Goal: Task Accomplishment & Management: Complete application form

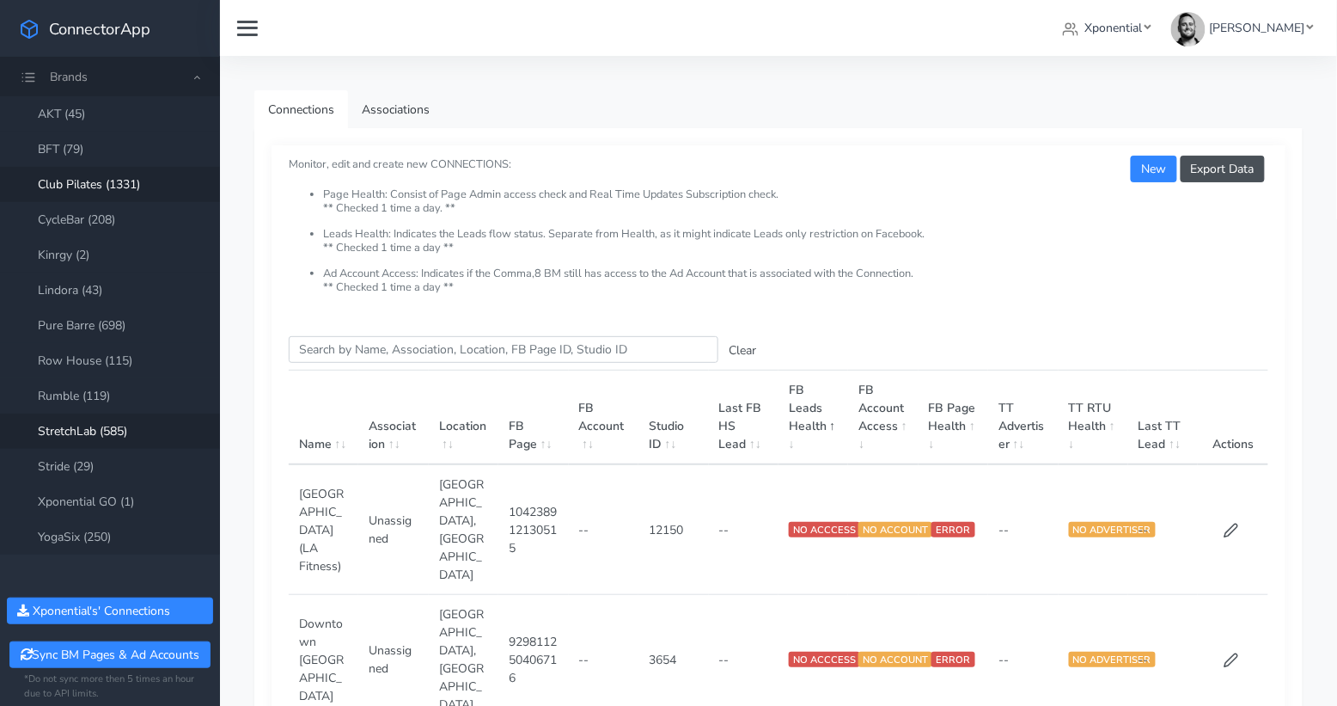
click at [84, 423] on link "StretchLab (585)" at bounding box center [110, 430] width 220 height 35
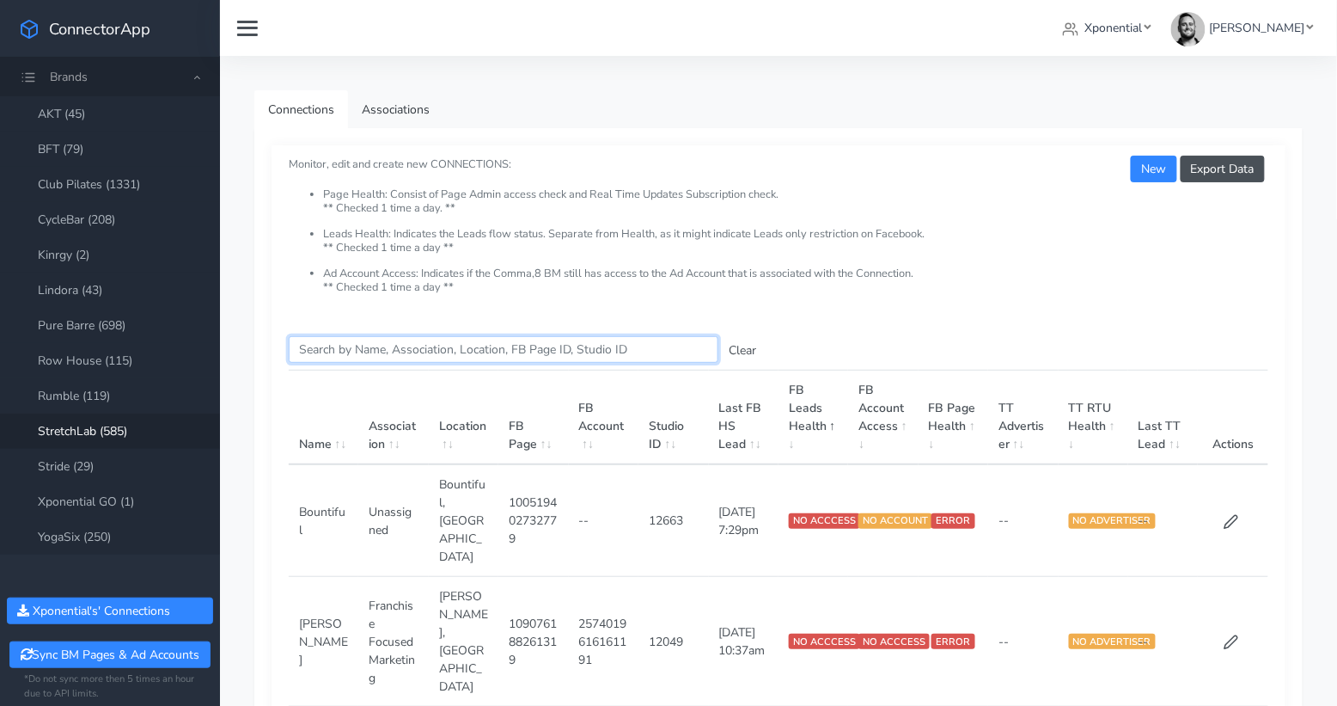
click at [385, 350] on input "Search this table" at bounding box center [504, 349] width 430 height 27
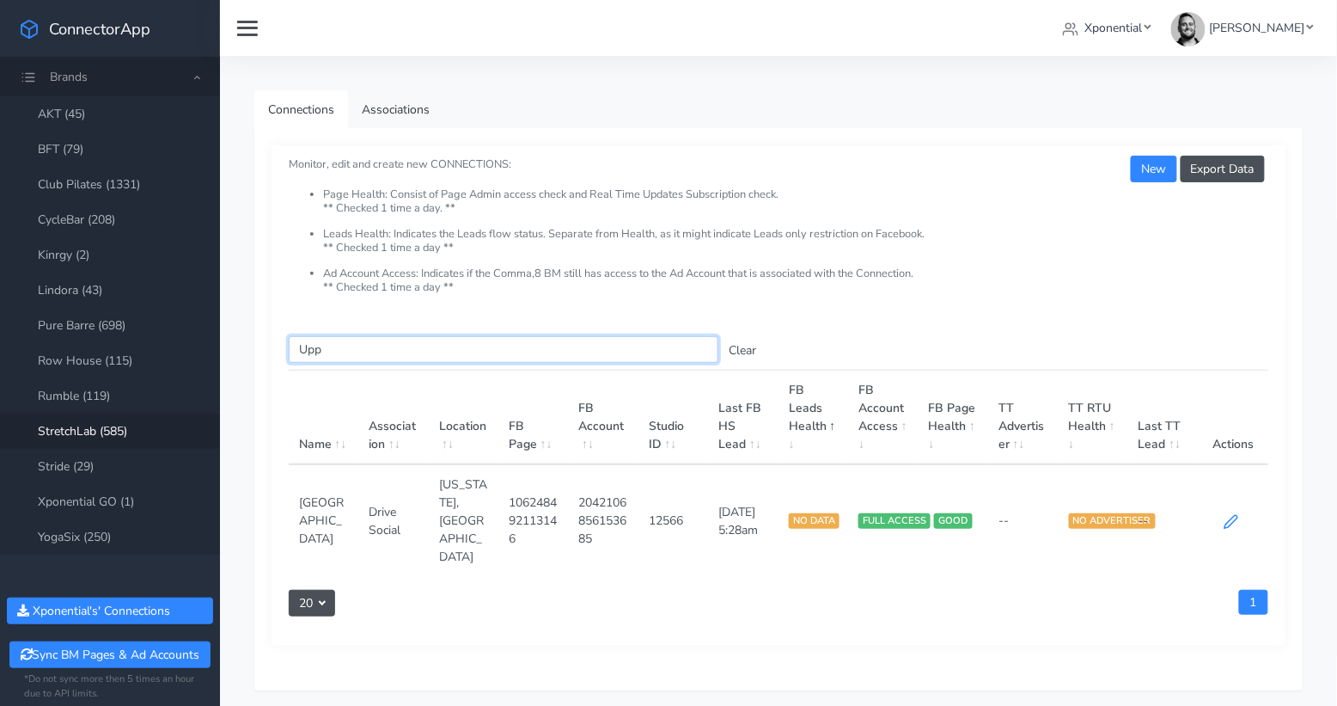
type input "Upp"
click at [1227, 515] on icon at bounding box center [1232, 521] width 13 height 13
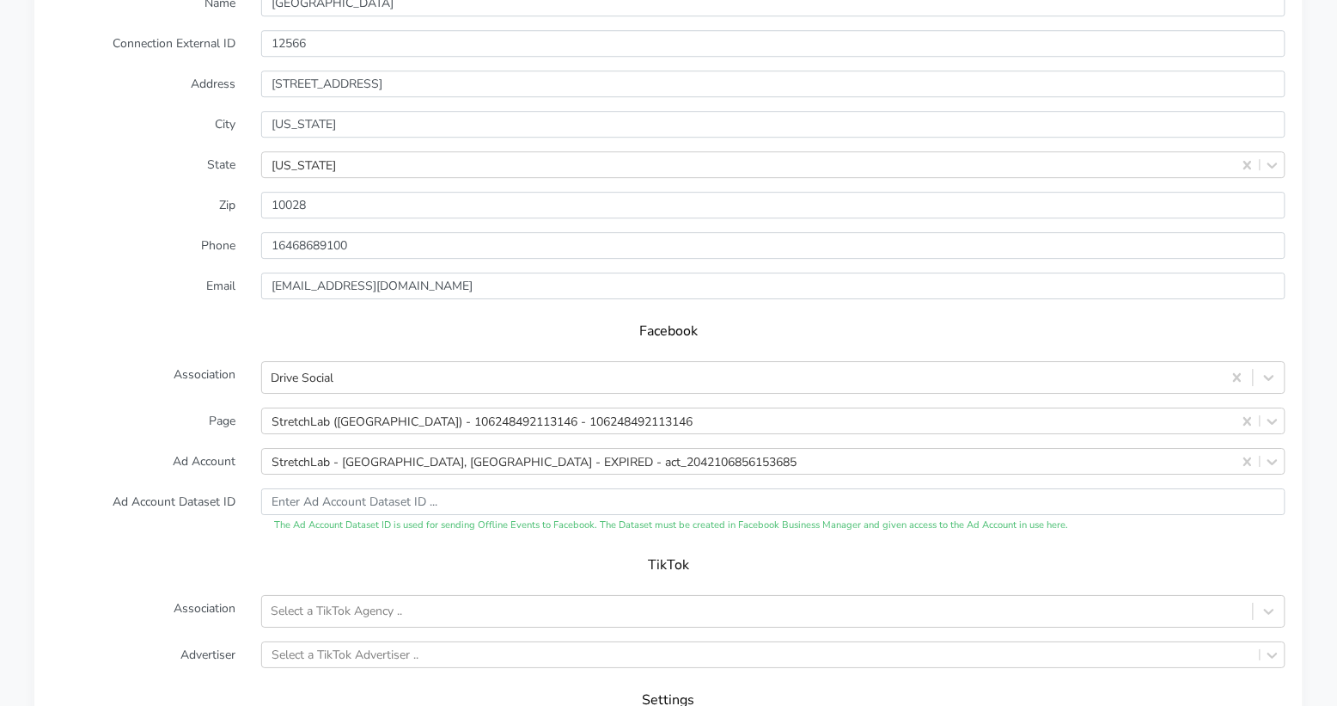
scroll to position [1593, 0]
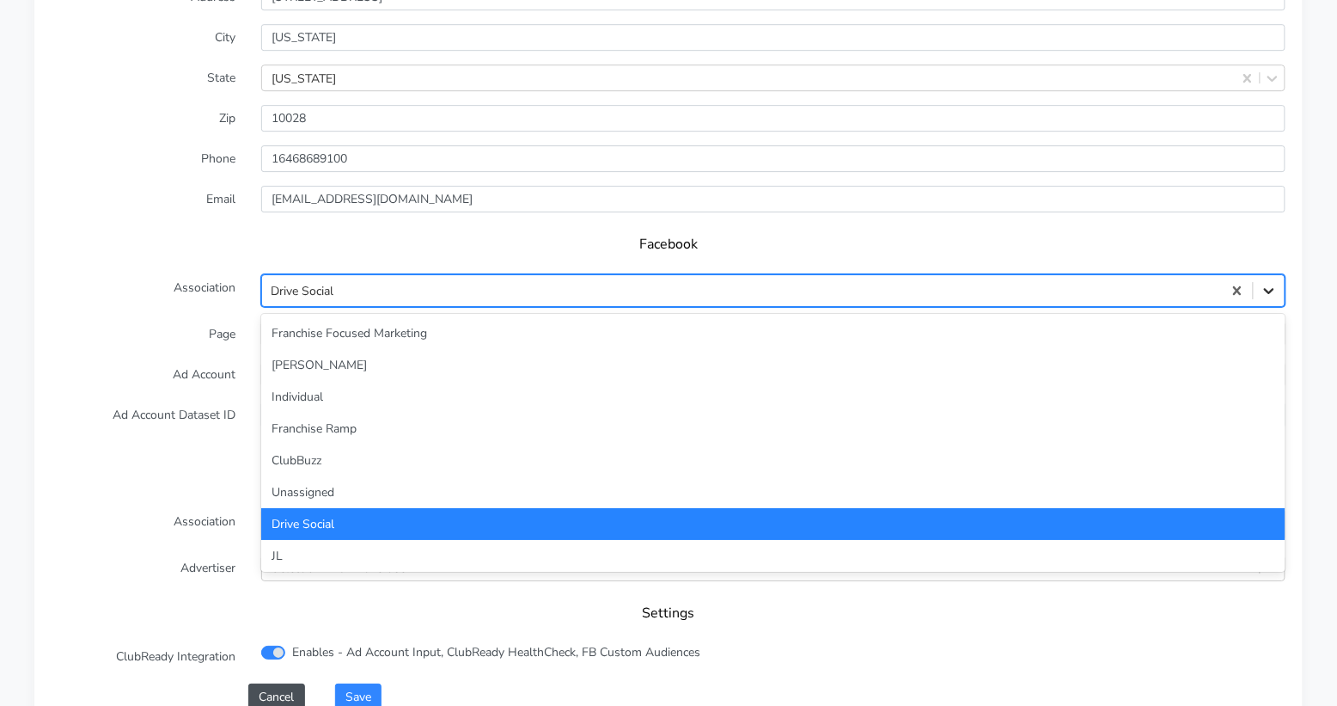
click at [1266, 282] on icon at bounding box center [1269, 290] width 17 height 17
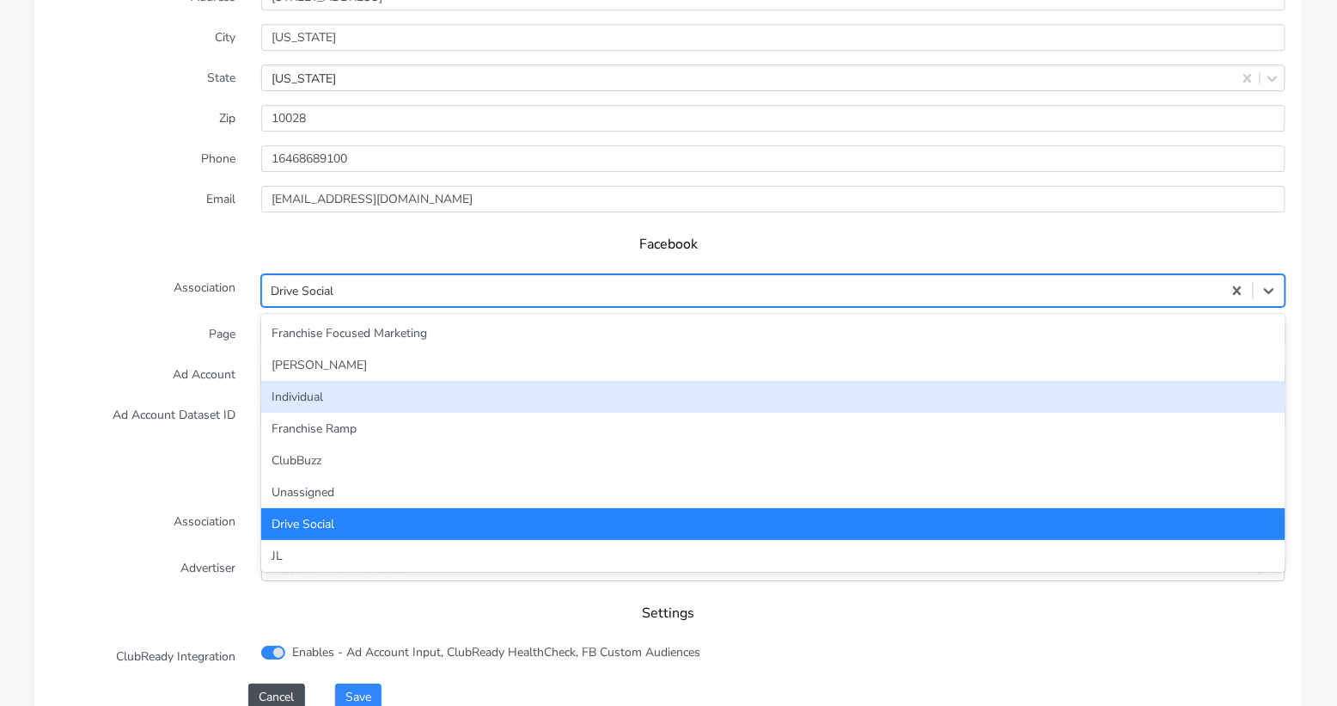
click at [673, 381] on div "Individual" at bounding box center [773, 397] width 1025 height 32
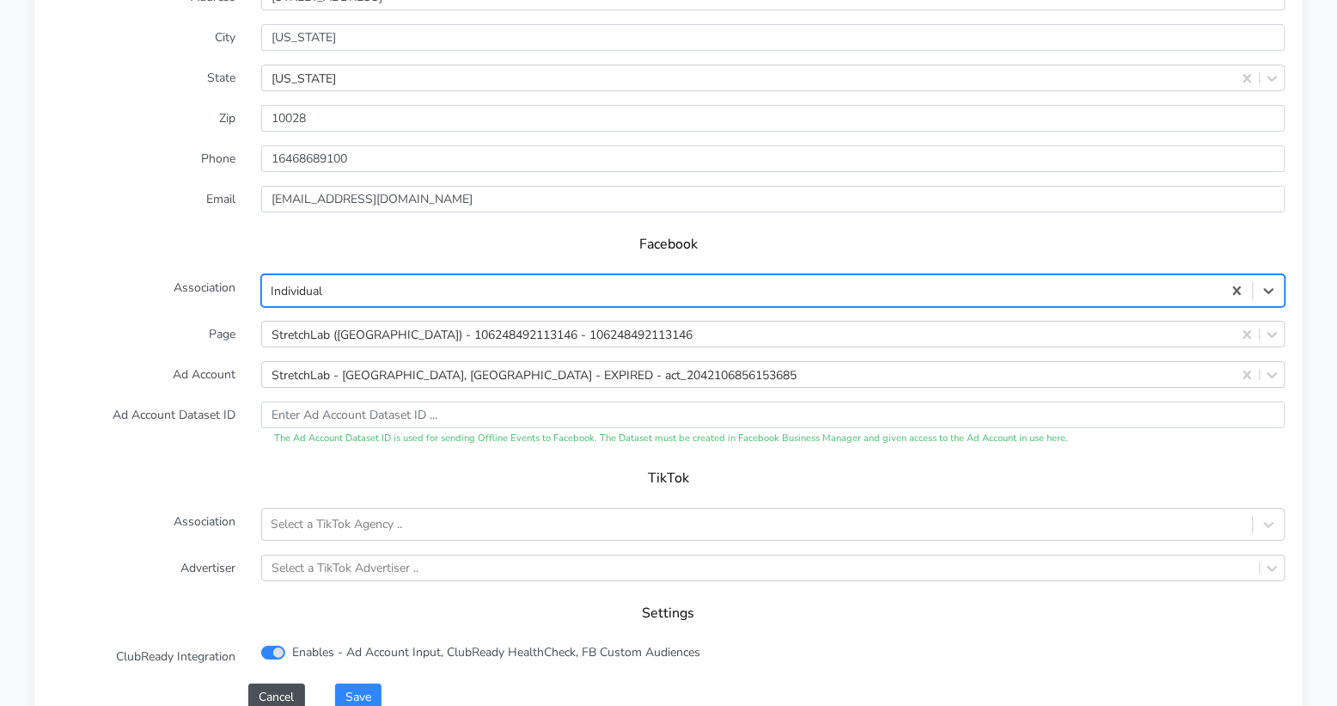
click at [215, 321] on label "Page" at bounding box center [144, 334] width 210 height 27
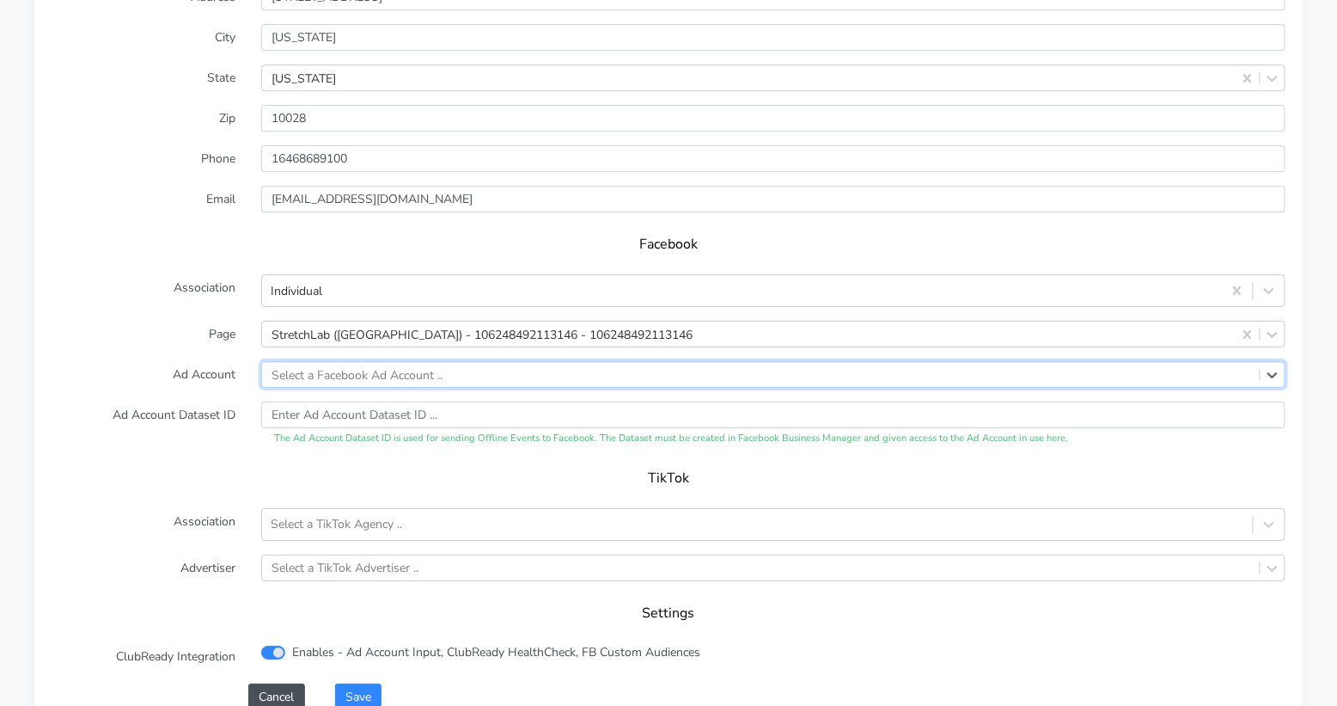
paste input "1023227343226231"
type input "1023227343226231"
click at [142, 361] on label "Ad Account" at bounding box center [144, 374] width 210 height 27
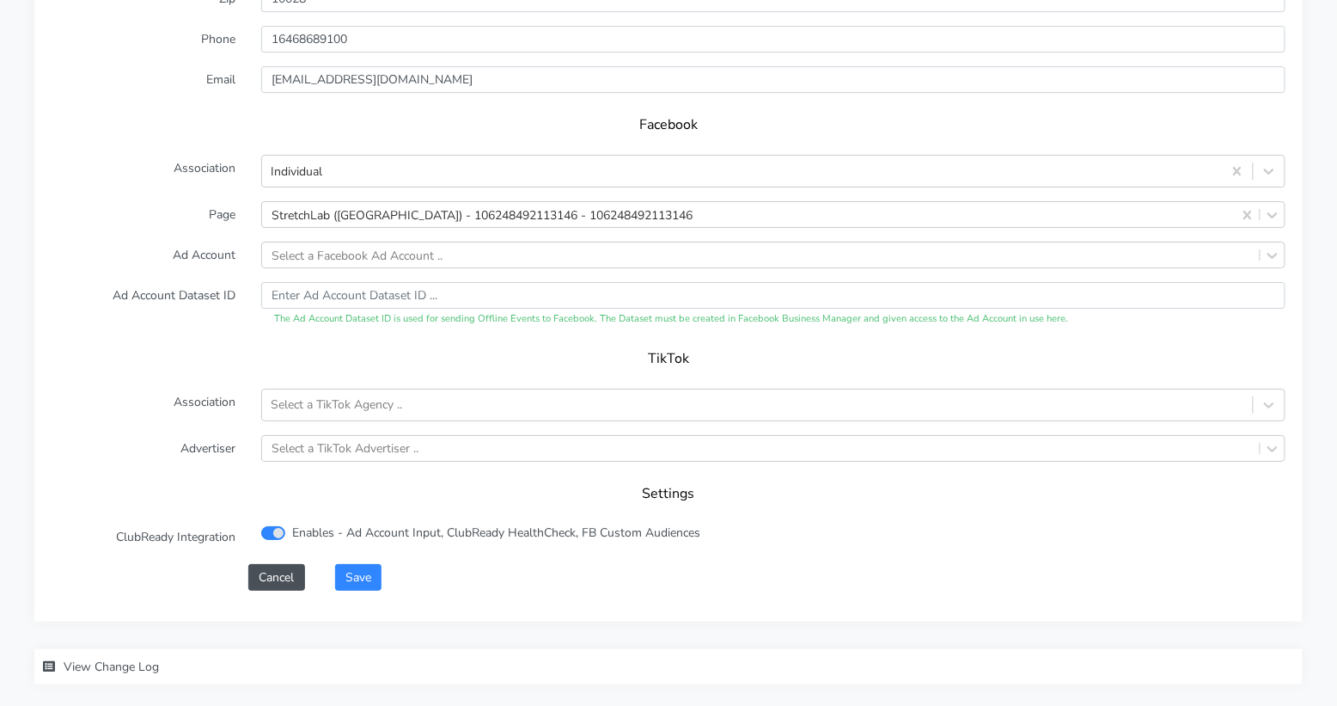
scroll to position [1720, 0]
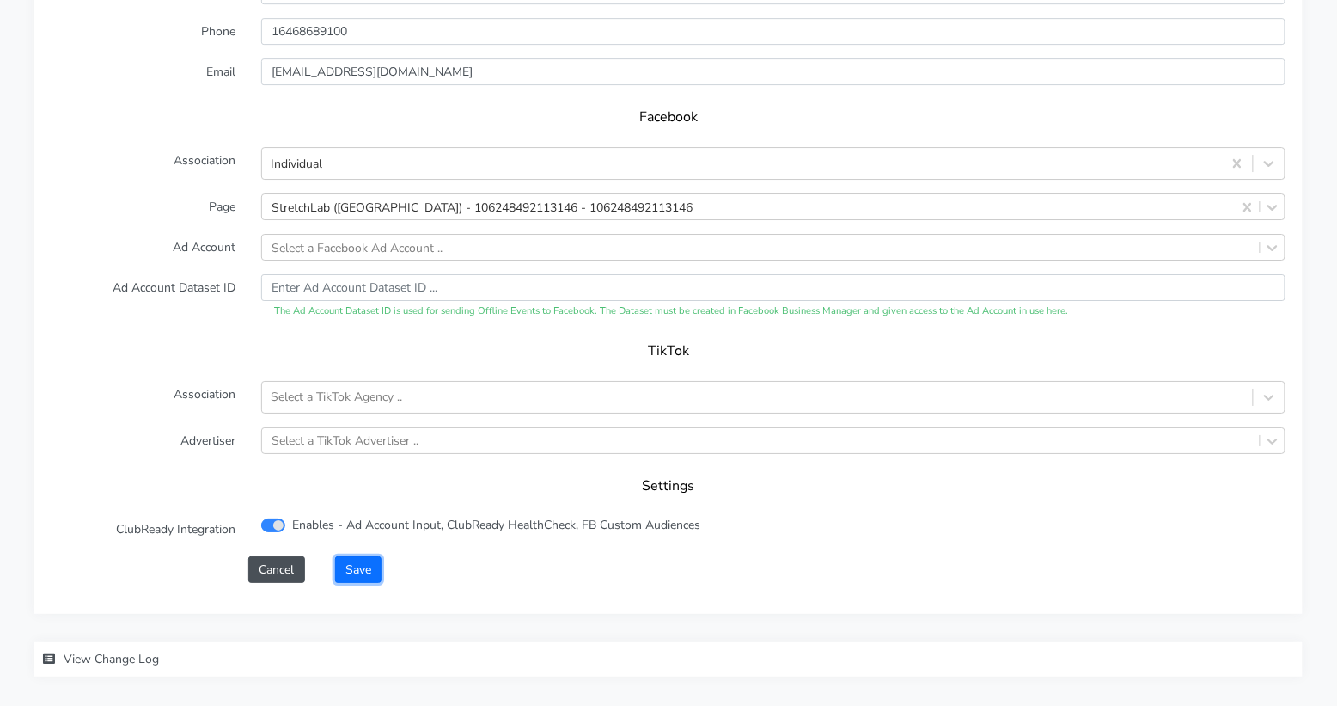
click at [366, 556] on button "Save" at bounding box center [358, 569] width 46 height 27
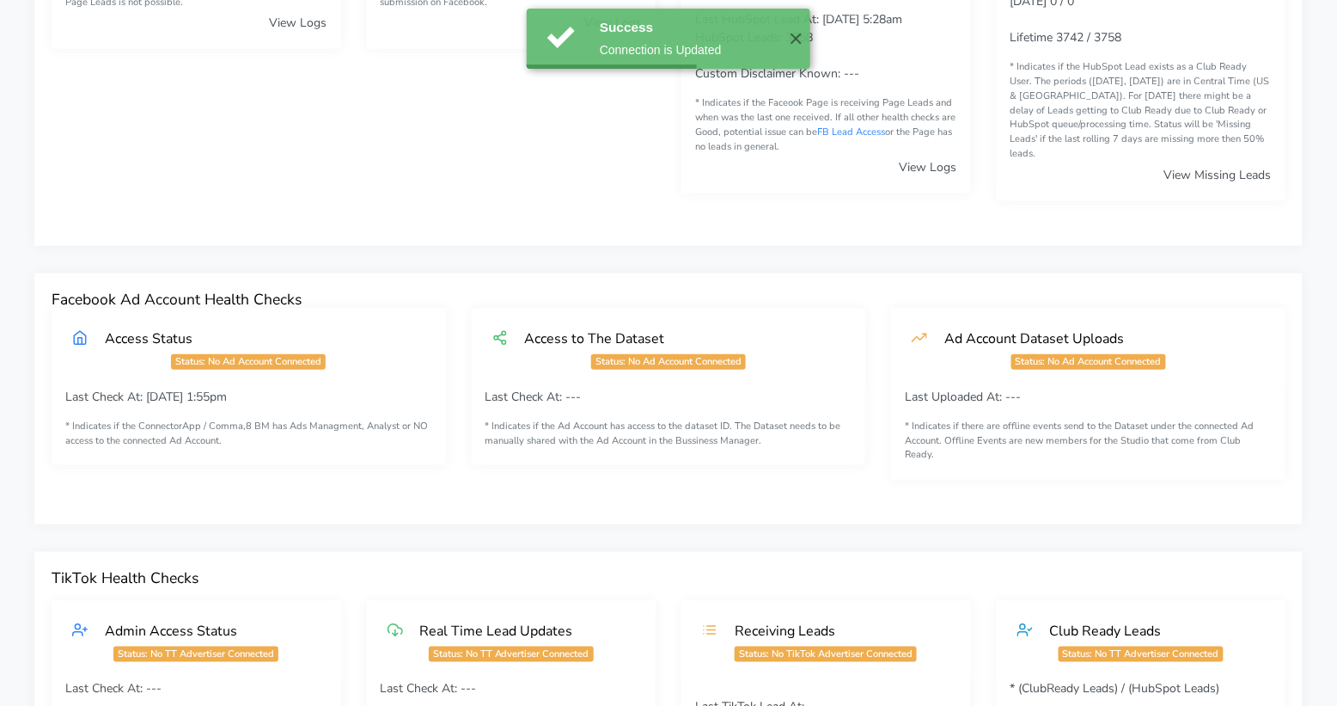
scroll to position [355, 0]
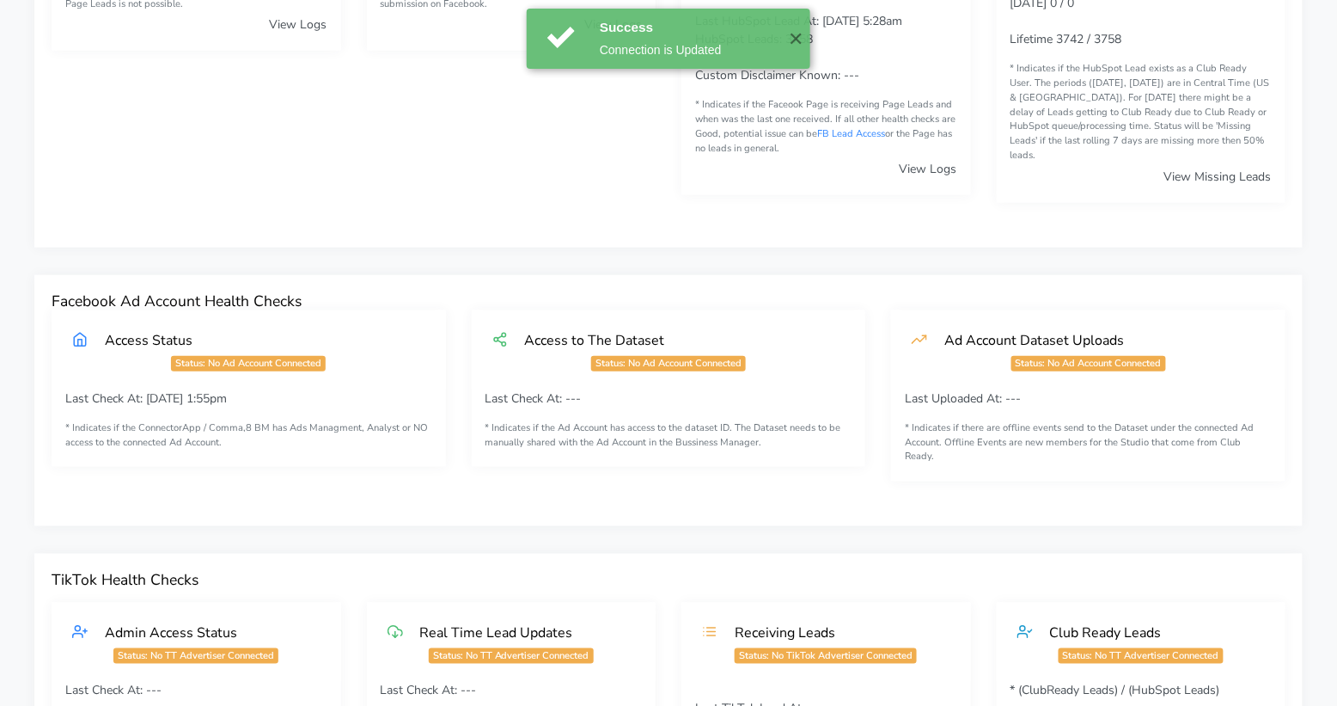
drag, startPoint x: 799, startPoint y: 34, endPoint x: 482, endPoint y: 133, distance: 331.4
click at [799, 34] on button "✕" at bounding box center [796, 39] width 28 height 60
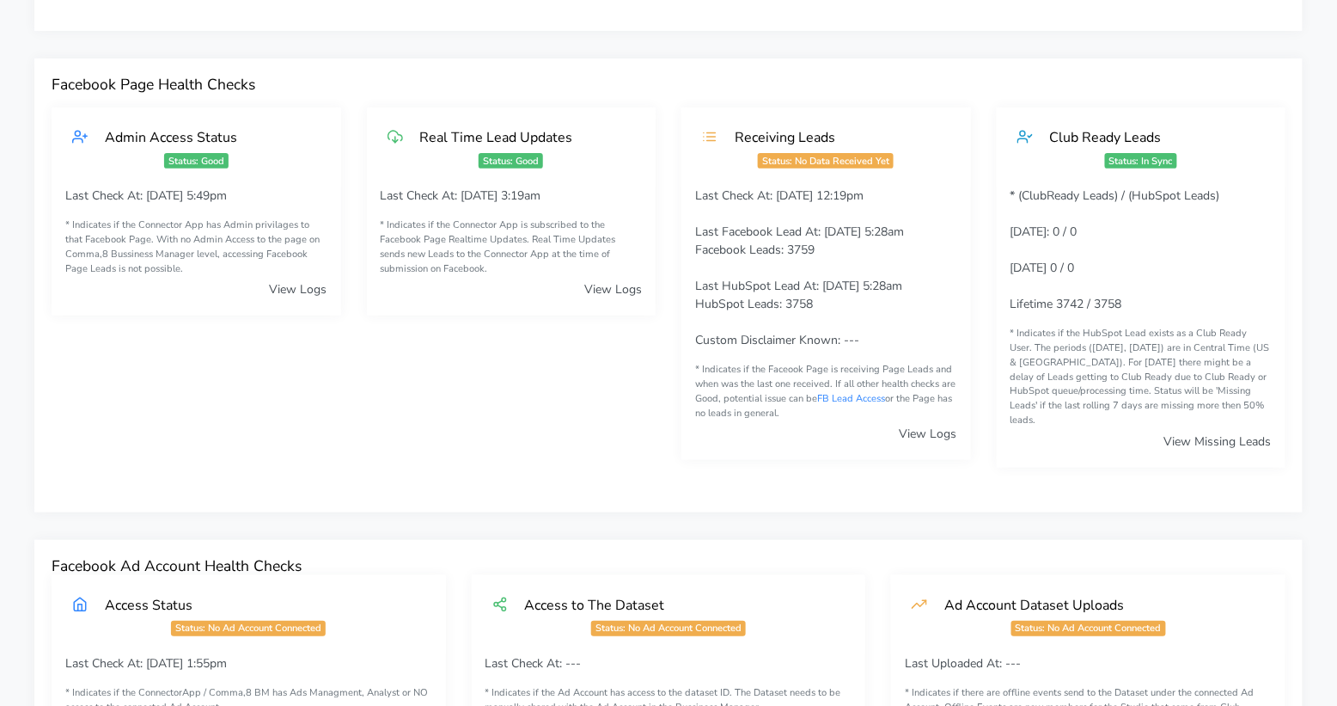
scroll to position [0, 0]
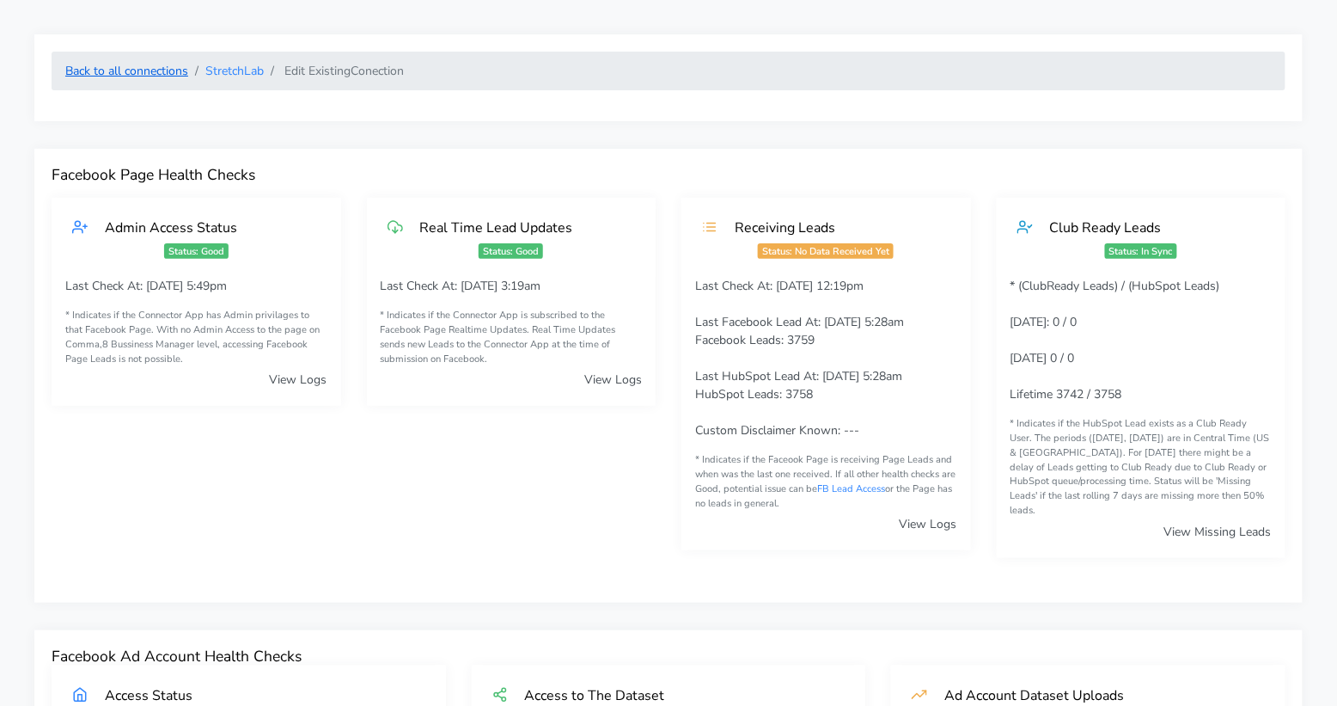
click at [120, 71] on link "Back to all connections" at bounding box center [126, 71] width 123 height 16
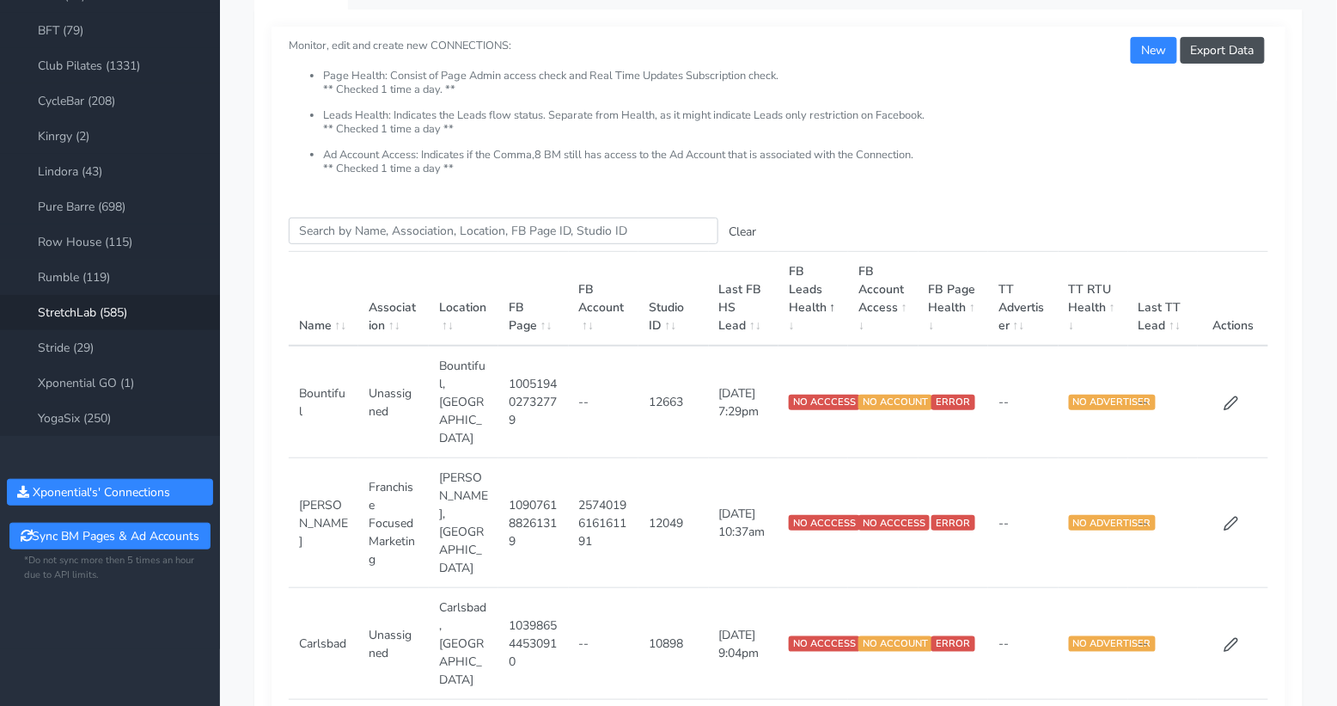
scroll to position [136, 0]
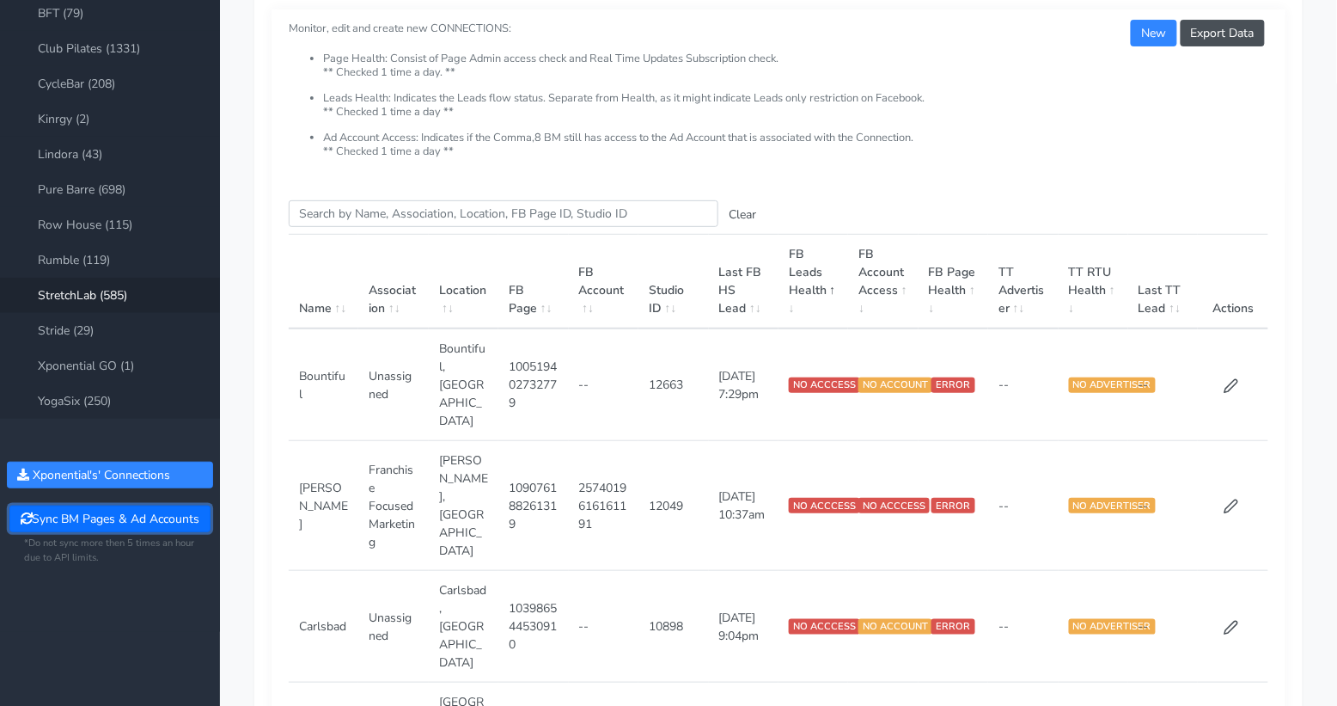
click at [77, 526] on button "Sync BM Pages & Ad Accounts" at bounding box center [109, 518] width 200 height 27
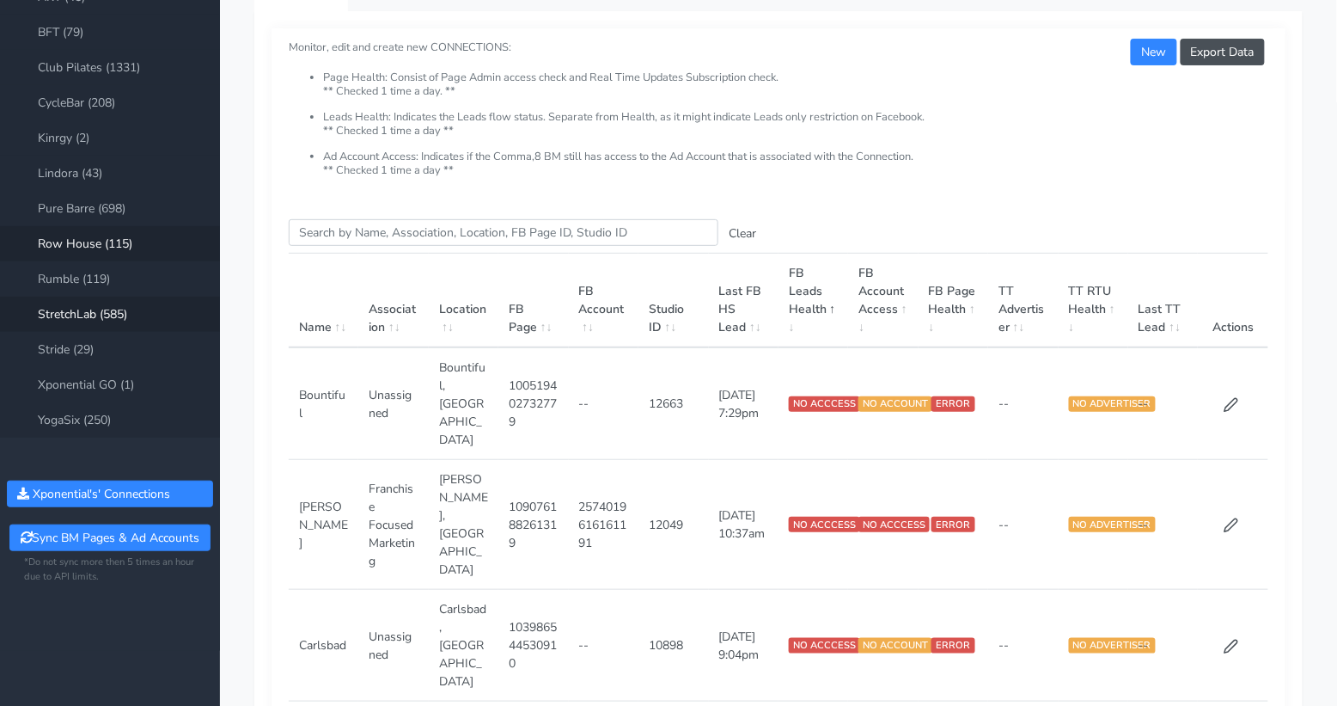
scroll to position [115, 0]
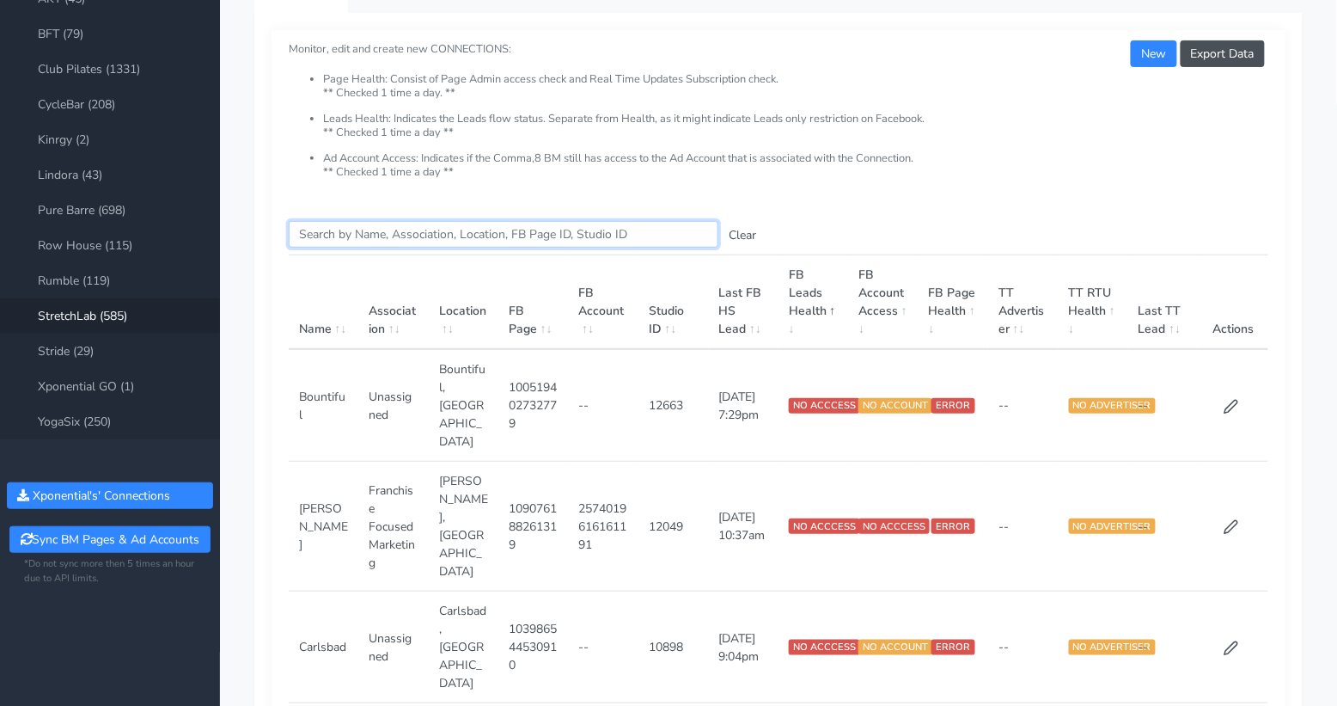
click at [362, 238] on input "Search this table" at bounding box center [504, 234] width 430 height 27
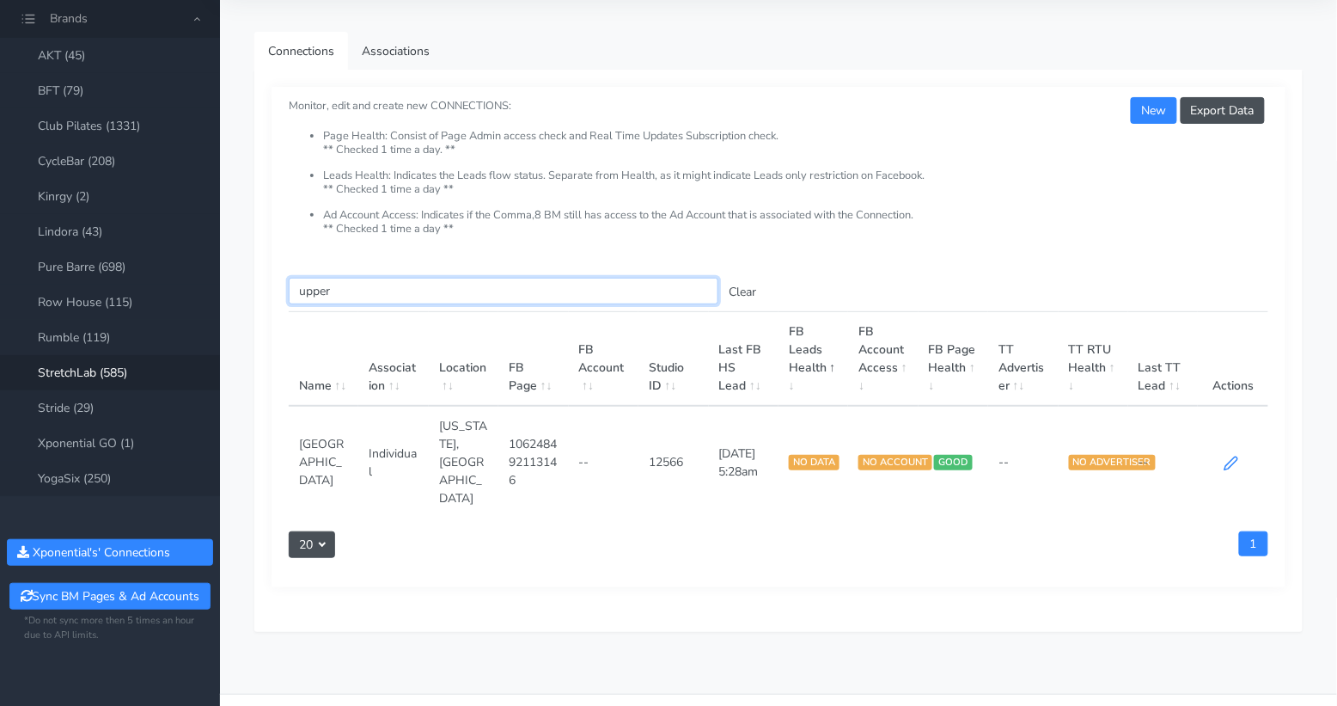
type input "upper"
click at [1229, 456] on icon at bounding box center [1231, 463] width 15 height 15
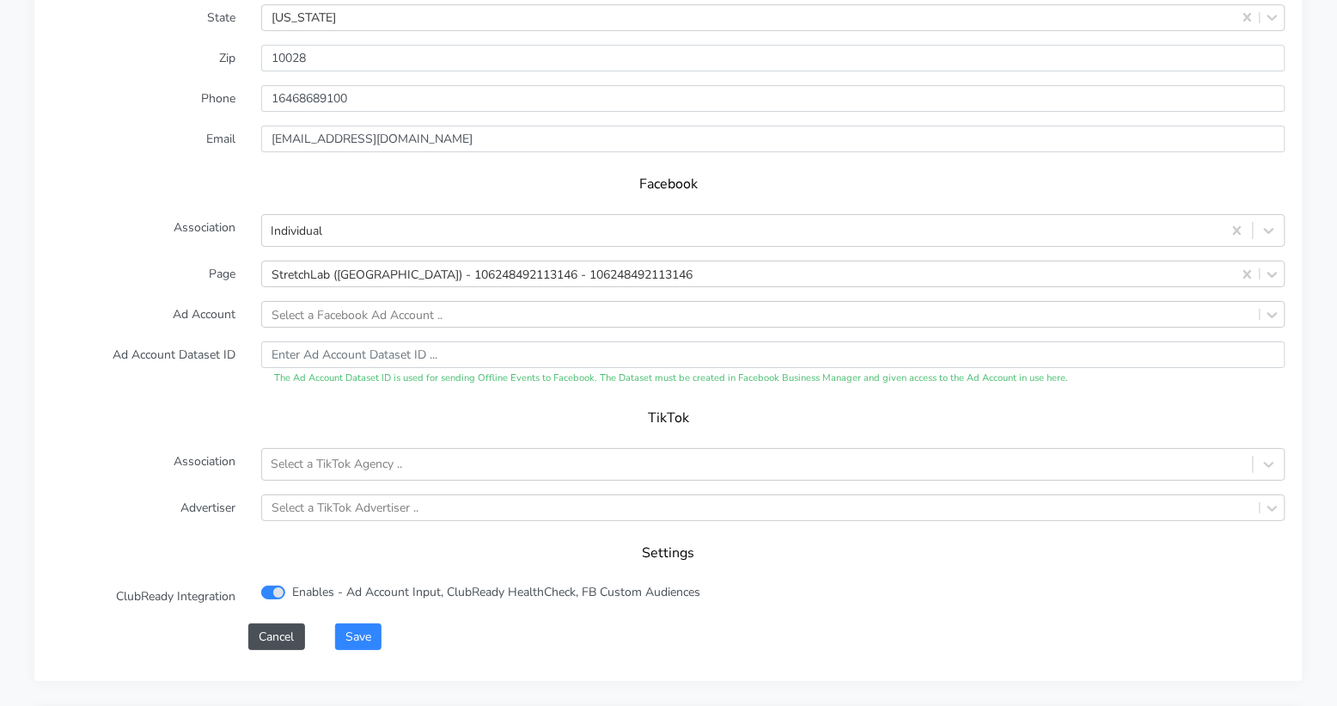
scroll to position [1625, 0]
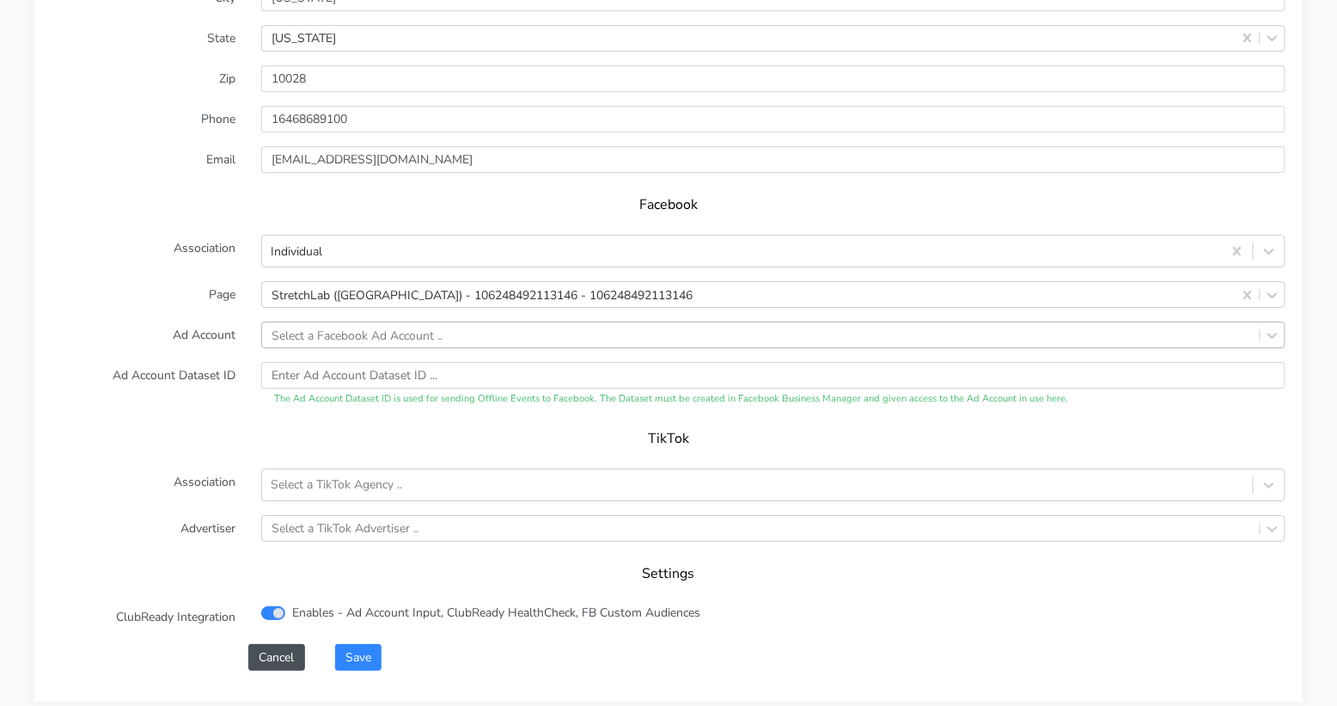
click at [352, 326] on div "Select a Facebook Ad Account .." at bounding box center [357, 335] width 171 height 18
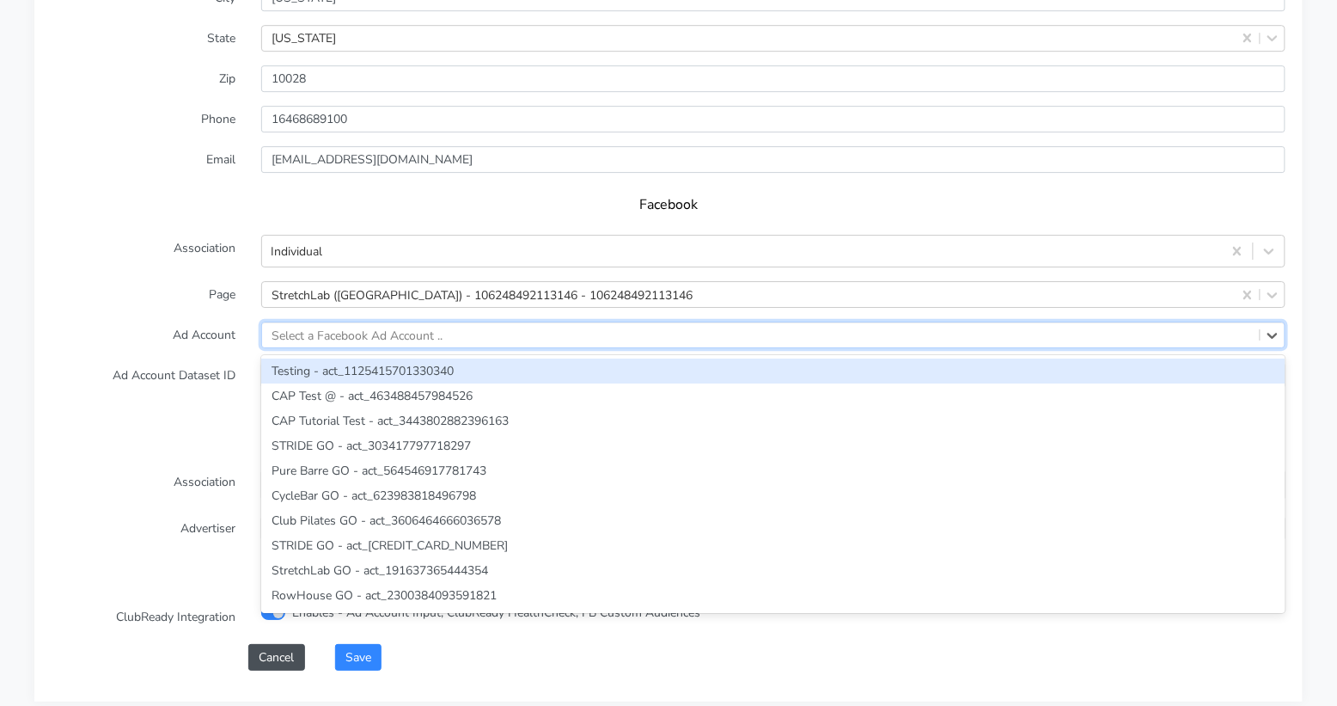
paste input "1023227343226231"
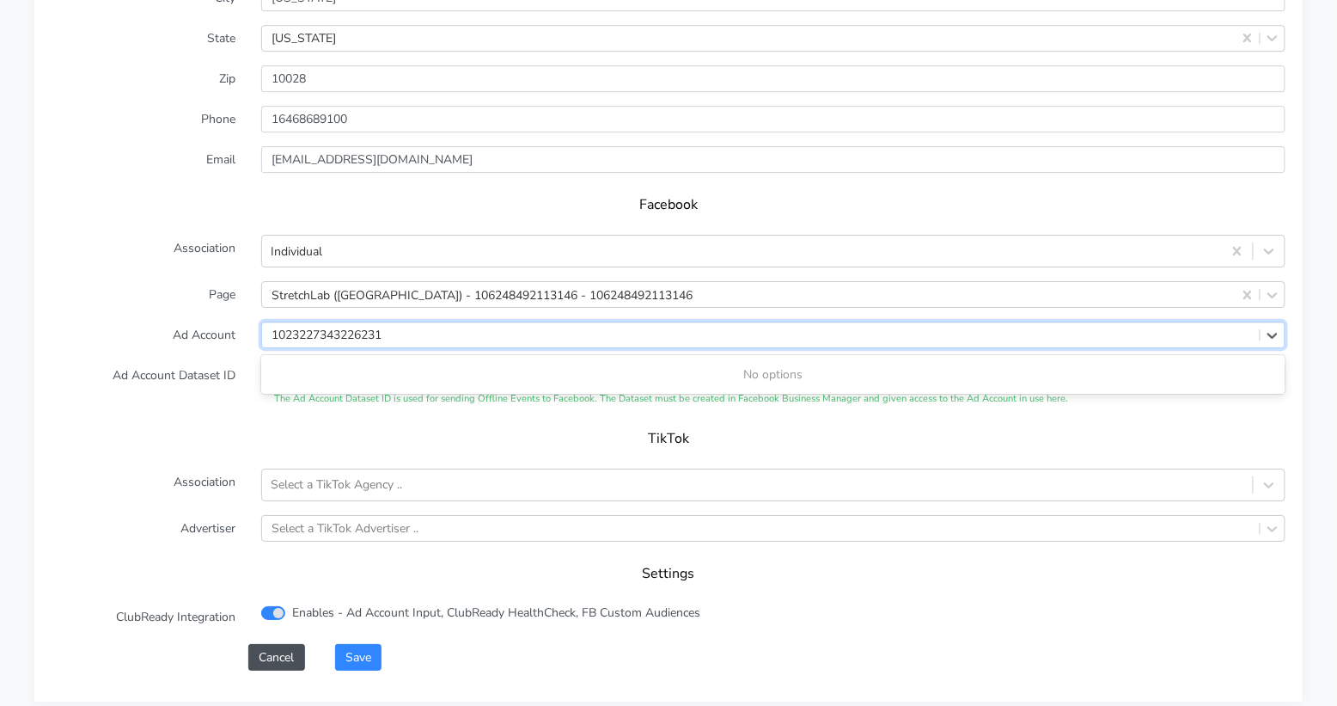
type input "1023227343226231"
click at [218, 313] on form "XPO Admin Id stretchlab-upper-east-side Name Upper East Side Connection Externa…" at bounding box center [669, 247] width 1234 height 848
click at [372, 644] on button "Save" at bounding box center [358, 657] width 46 height 27
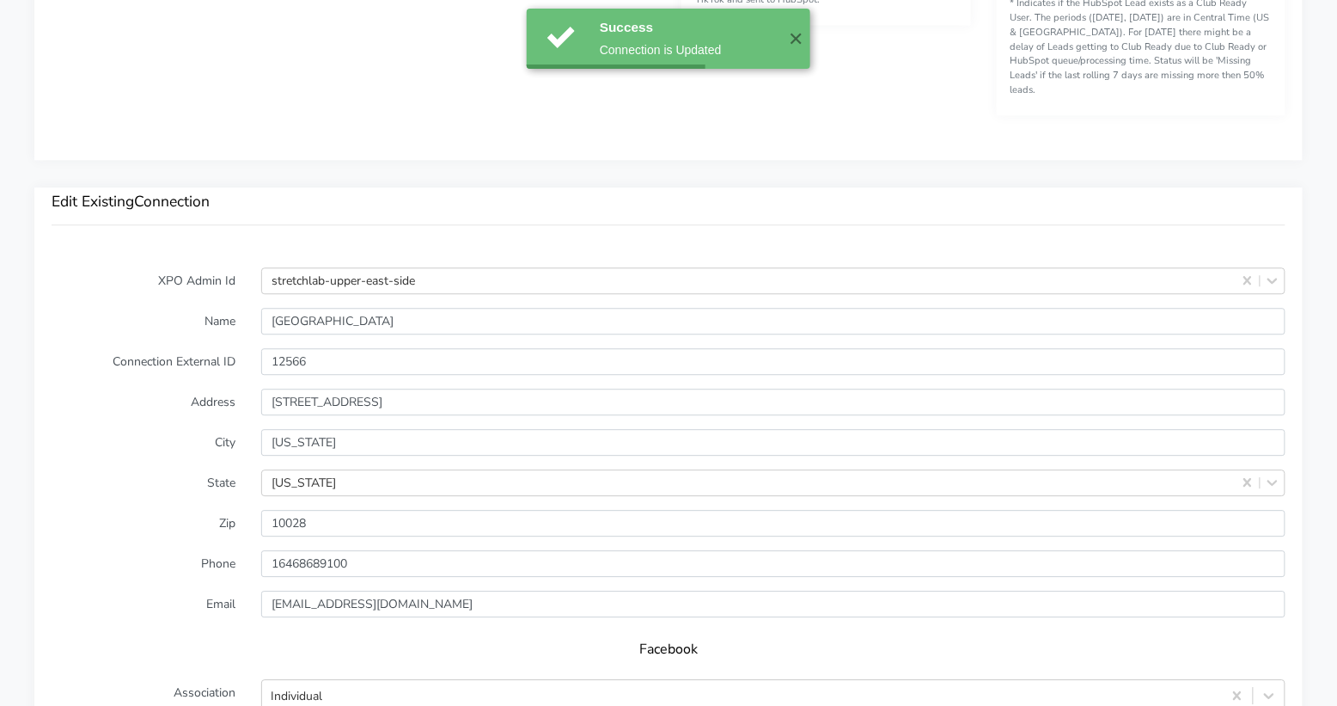
scroll to position [1751, 0]
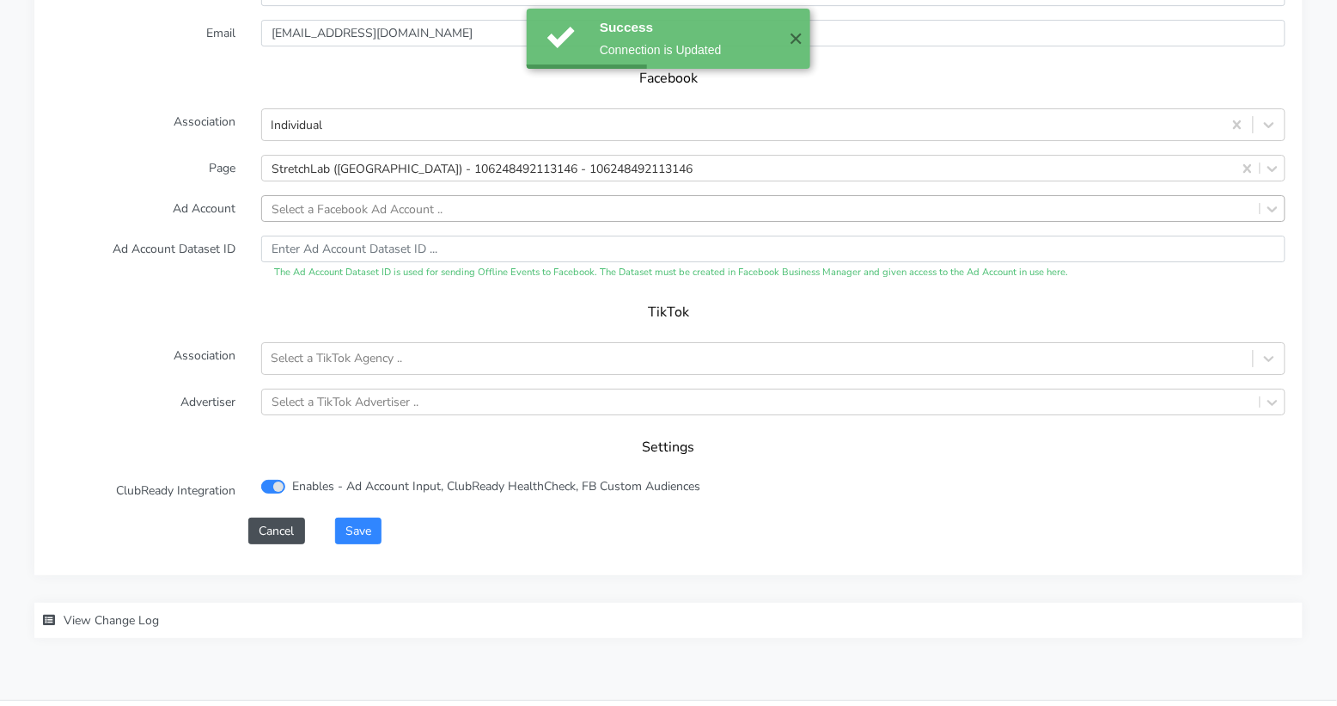
click at [303, 199] on div "Select a Facebook Ad Account .." at bounding box center [357, 208] width 171 height 18
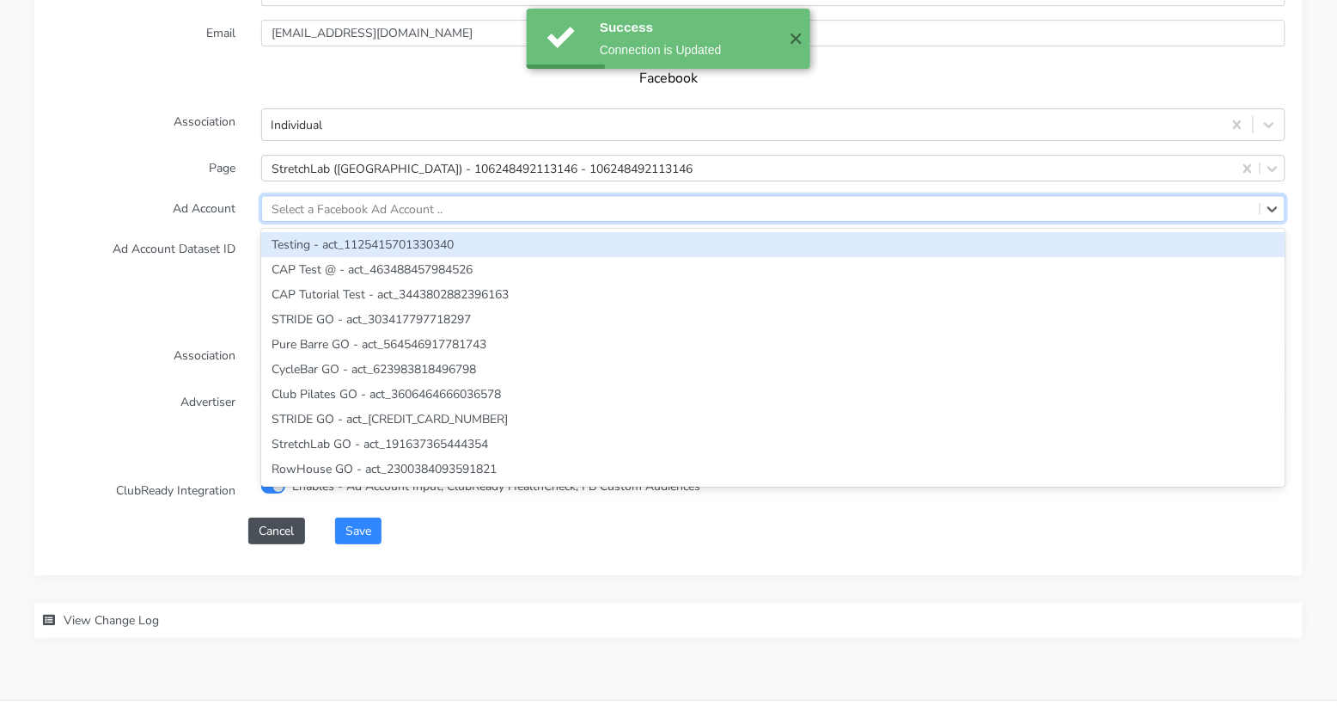
paste input "1023227343226231"
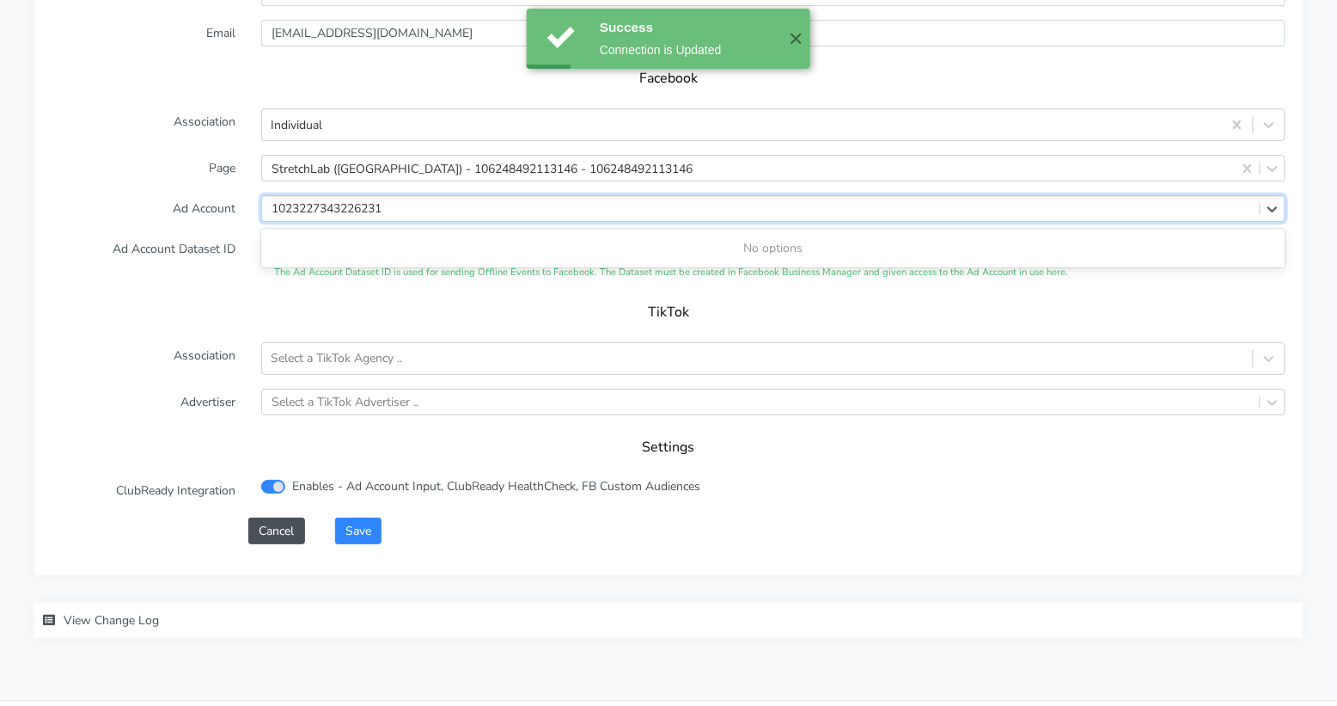
type input "1023227343226231"
click at [229, 194] on form "XPO Admin Id stretchlab-upper-east-side Name Upper East Side Connection Externa…" at bounding box center [669, 121] width 1234 height 848
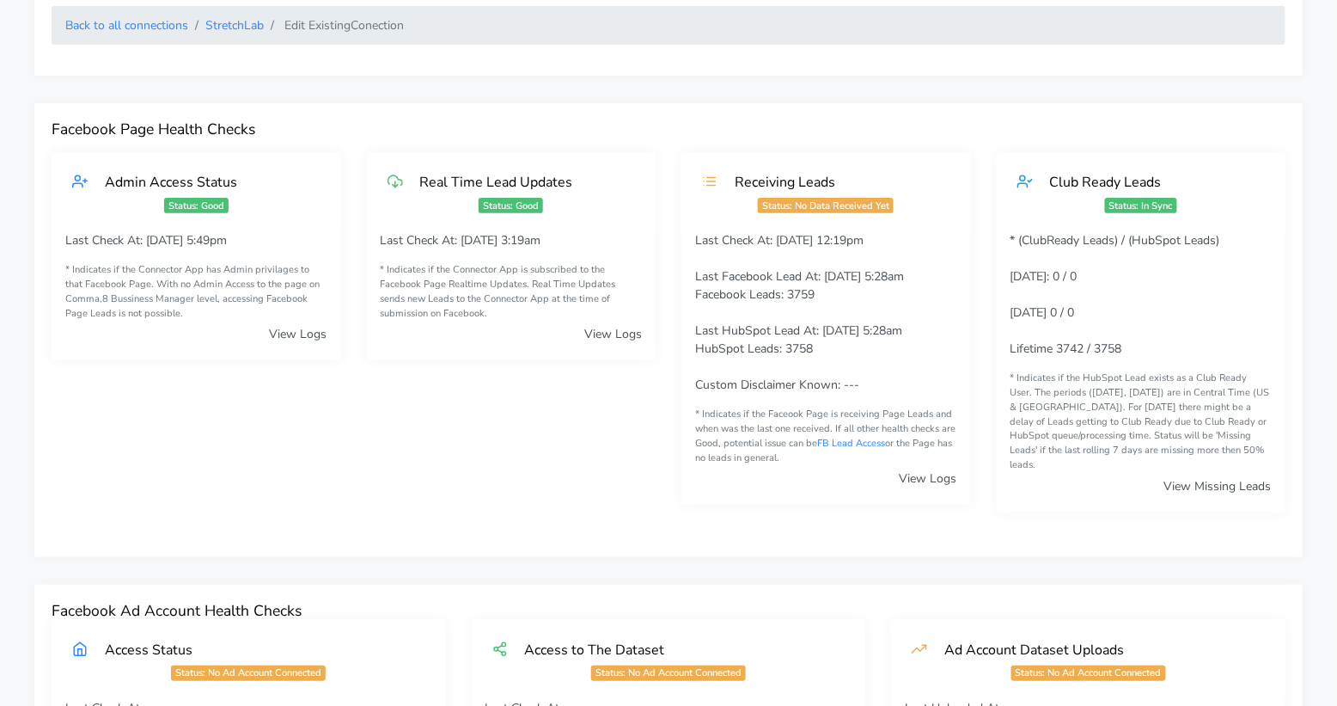
scroll to position [0, 0]
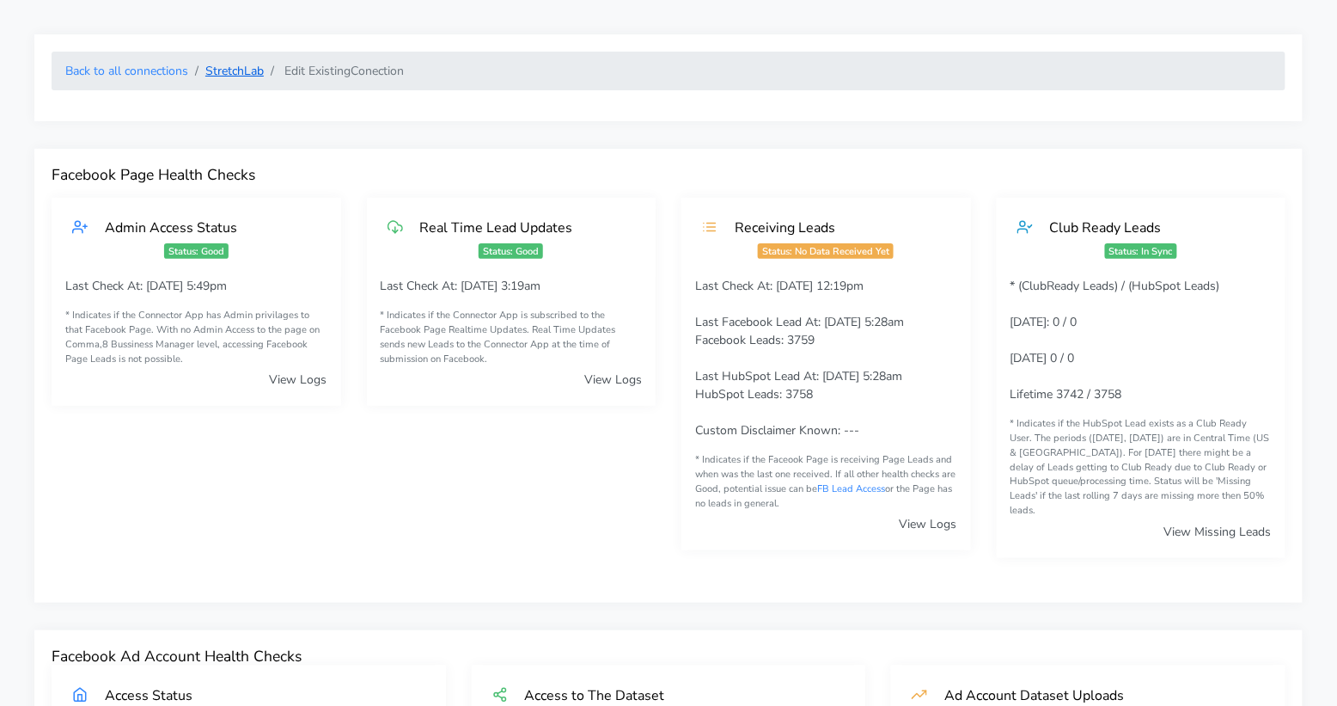
click at [220, 73] on link "StretchLab" at bounding box center [234, 71] width 58 height 16
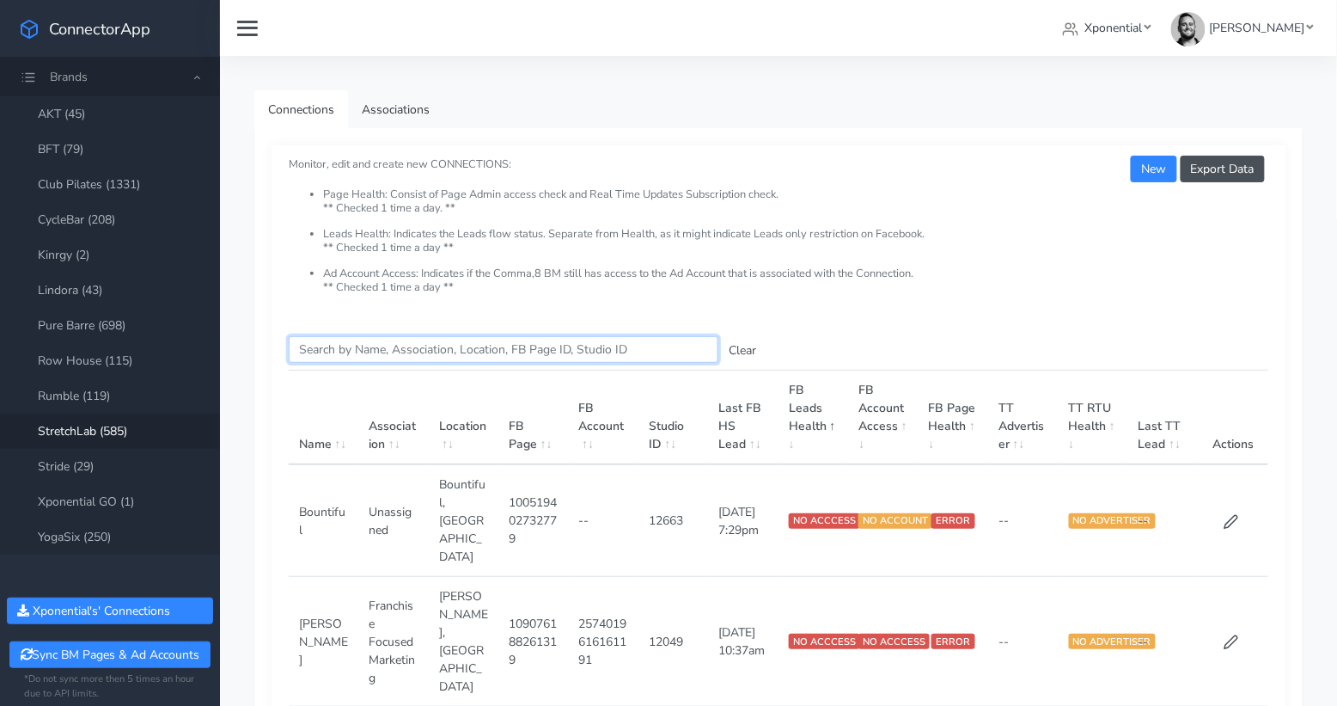
click at [364, 355] on input "Search this table" at bounding box center [504, 349] width 430 height 27
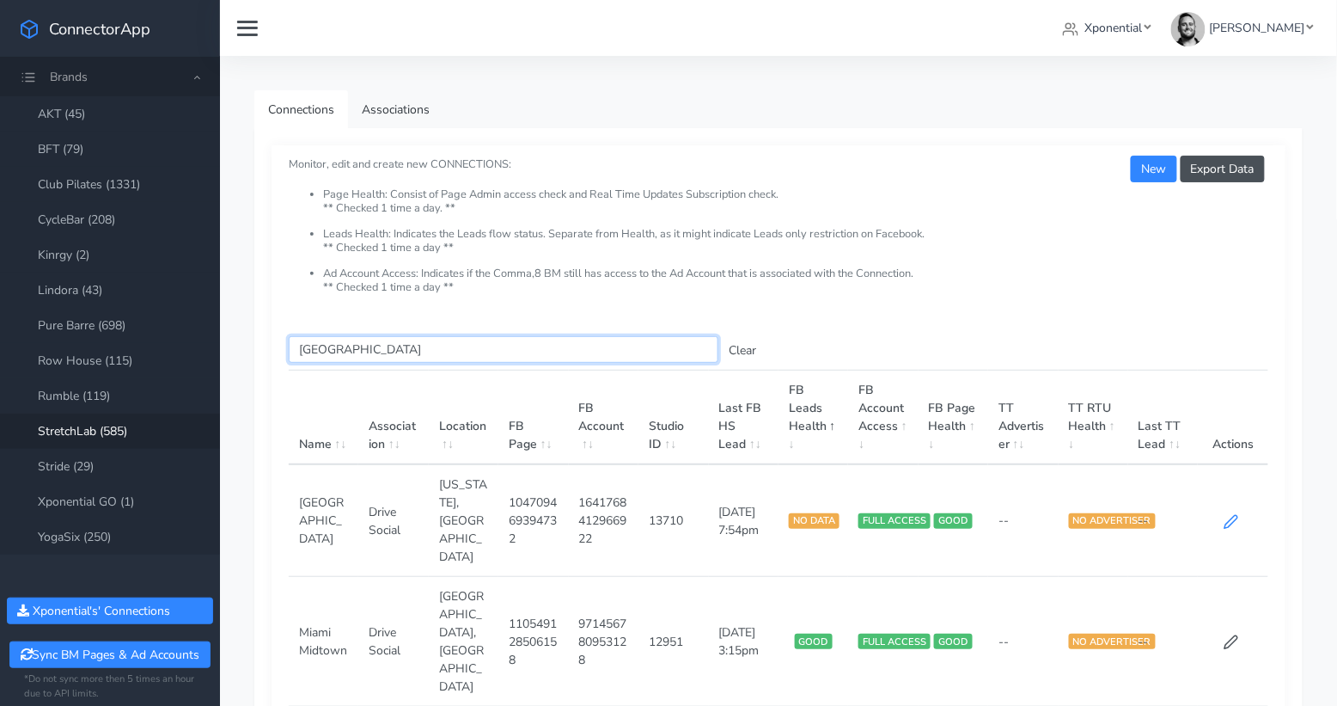
type input "[GEOGRAPHIC_DATA]"
click at [1233, 515] on icon at bounding box center [1232, 521] width 13 height 13
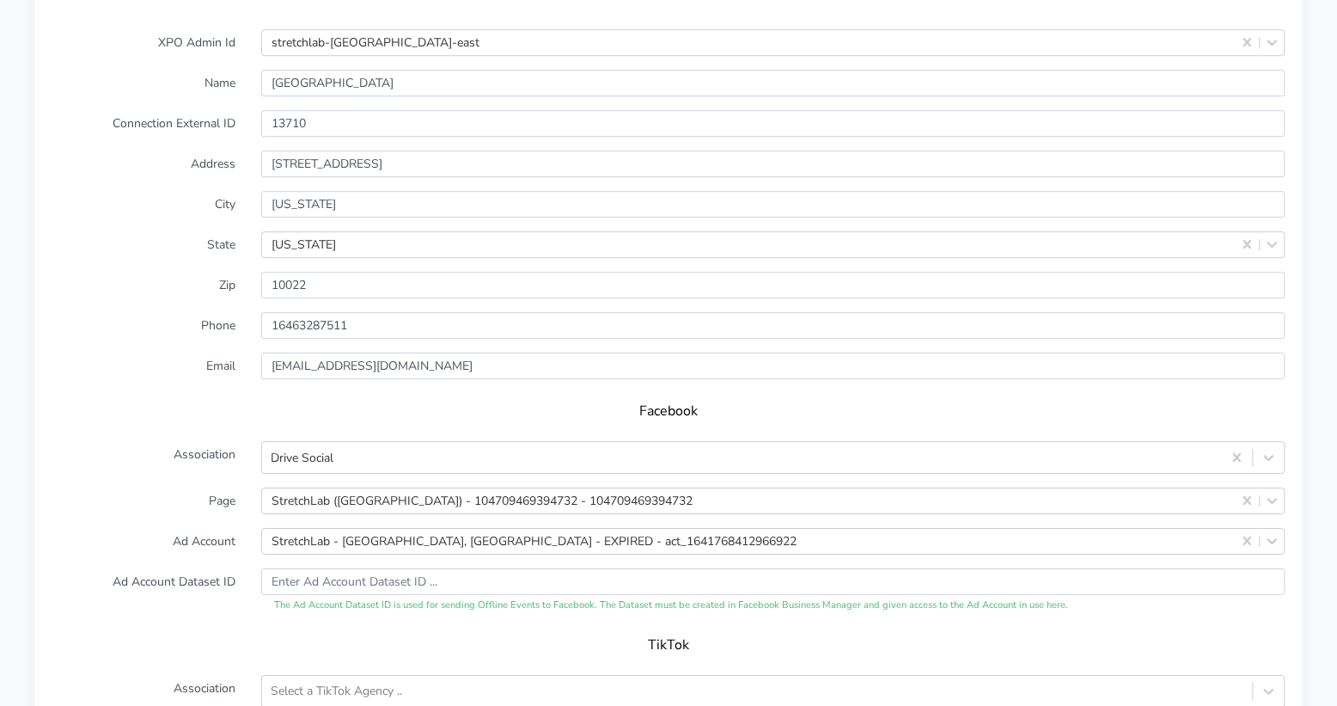
scroll to position [1501, 0]
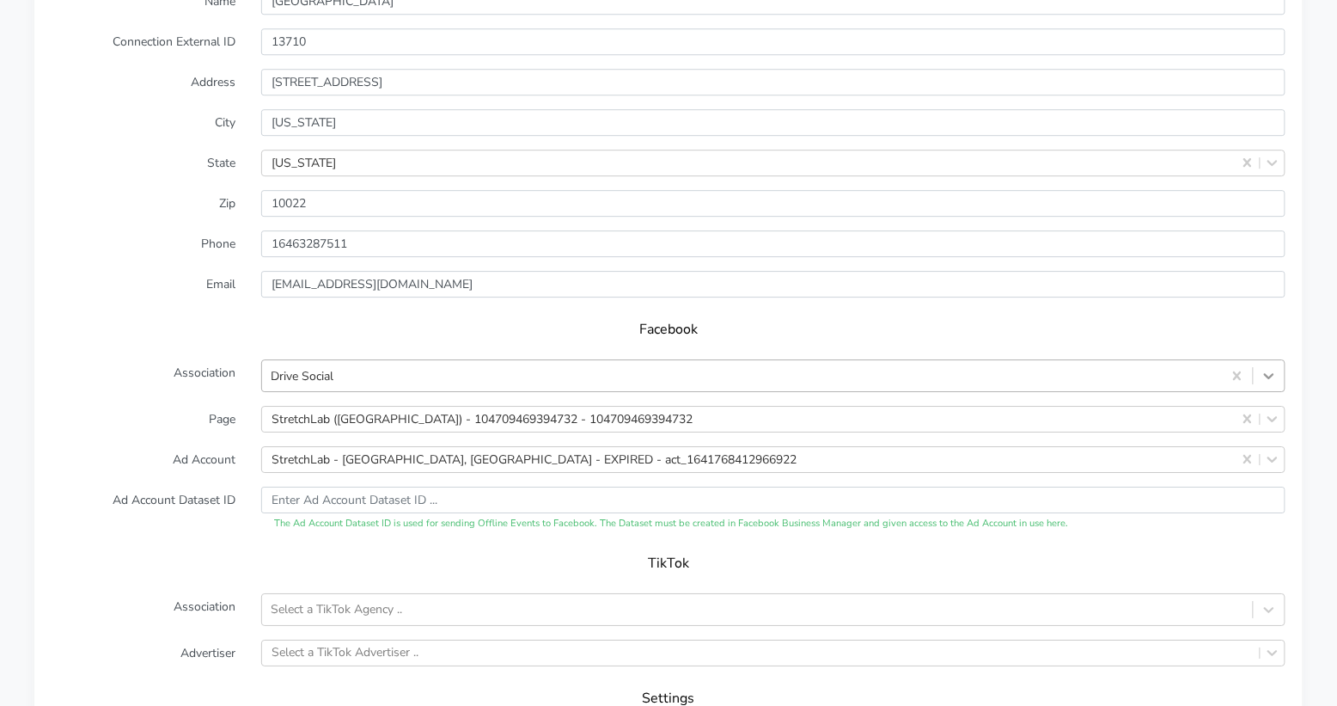
click at [1278, 367] on icon at bounding box center [1269, 375] width 17 height 17
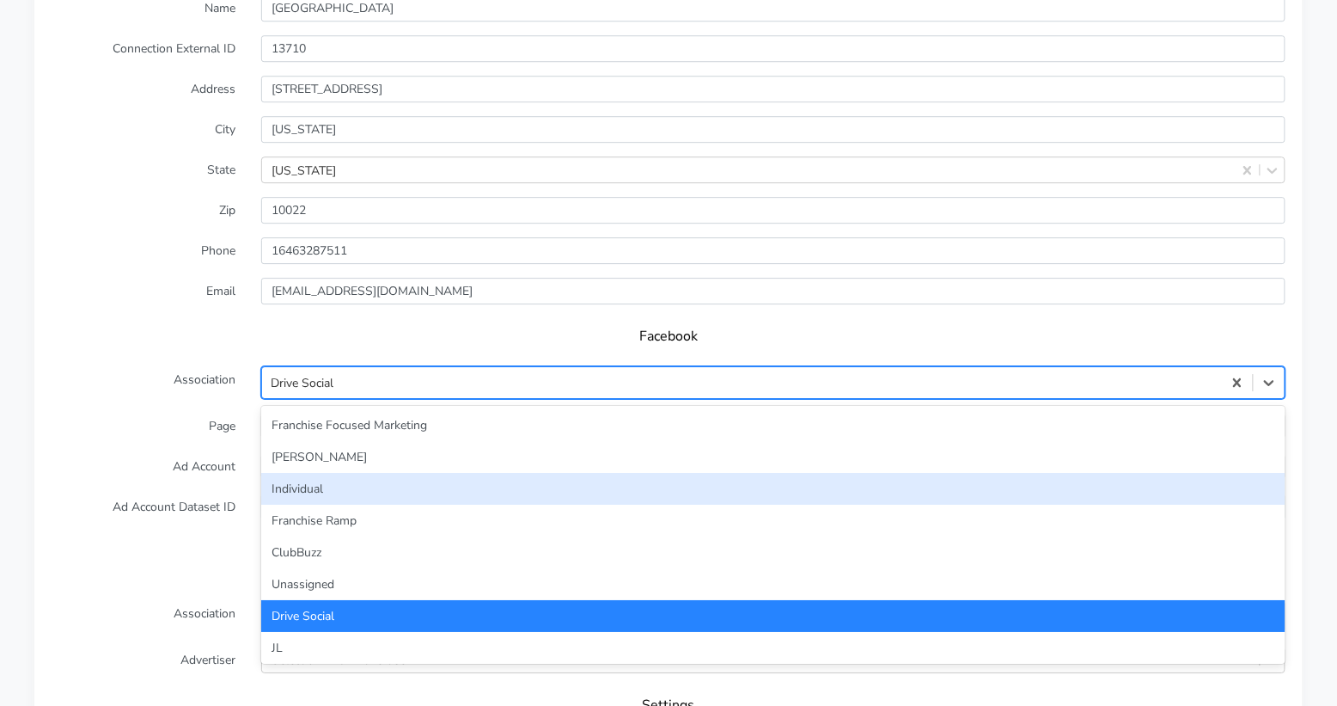
click at [747, 473] on div "Individual" at bounding box center [773, 489] width 1025 height 32
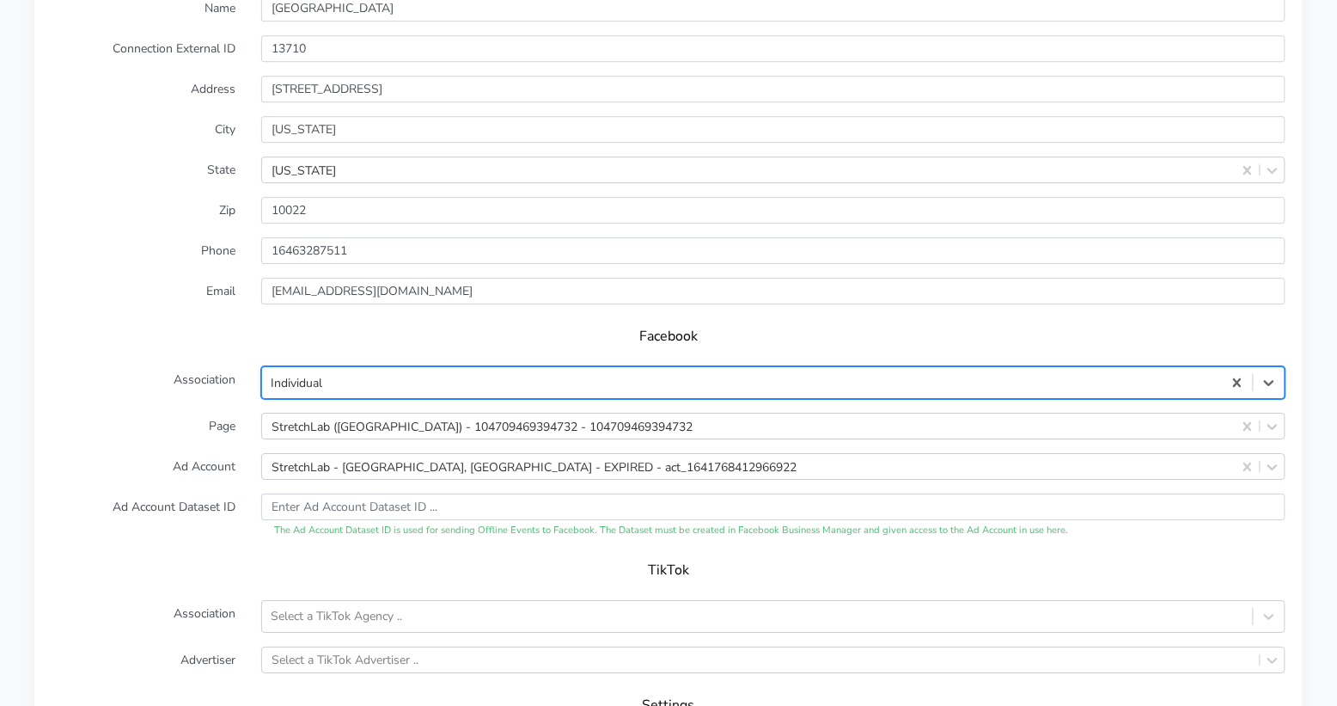
click at [147, 413] on label "Page" at bounding box center [144, 426] width 210 height 27
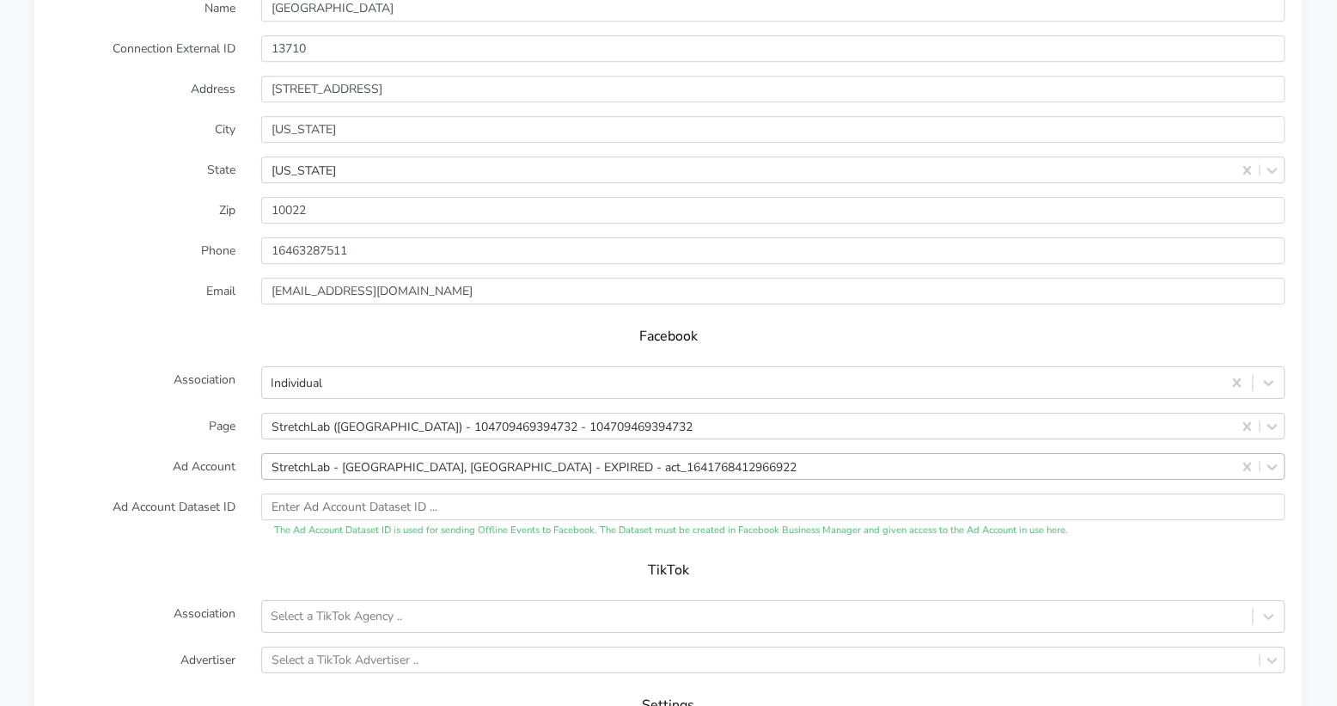
drag, startPoint x: 1251, startPoint y: 441, endPoint x: 774, endPoint y: 447, distance: 477.1
click at [233, 453] on label "Ad Account" at bounding box center [144, 466] width 210 height 27
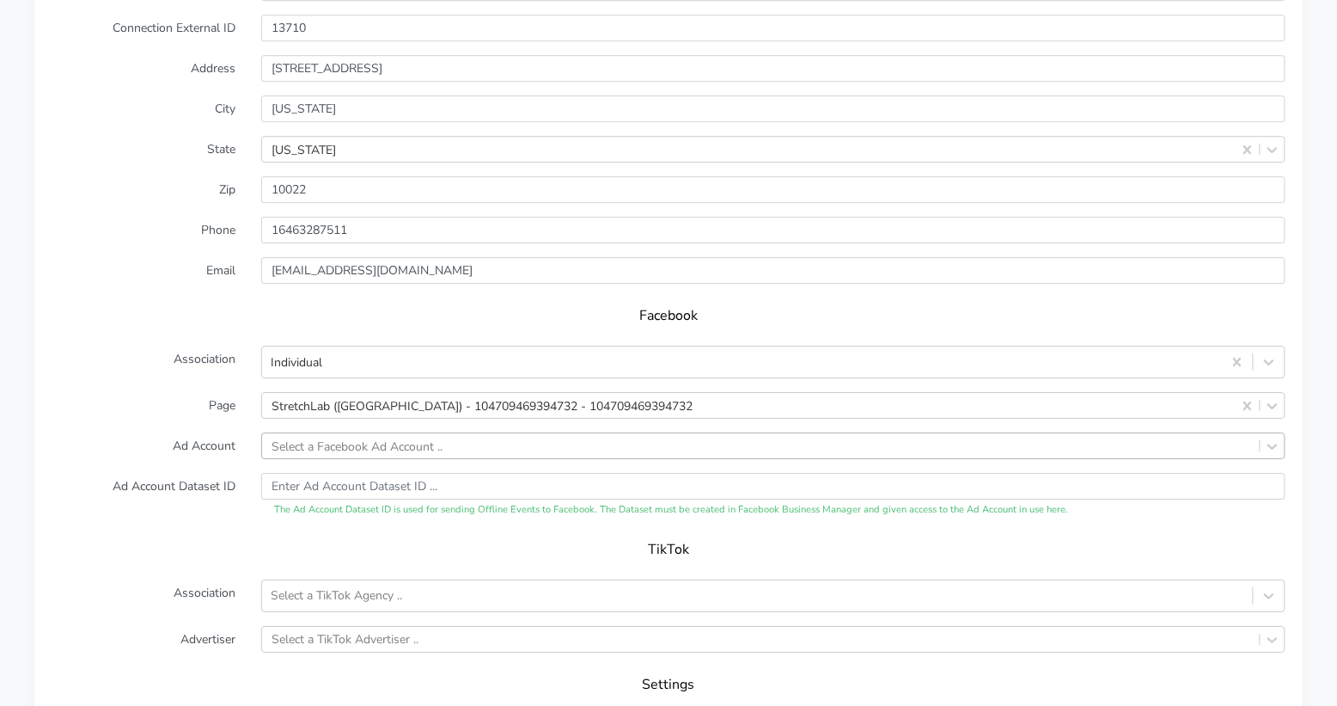
click at [275, 442] on div "Select a Facebook Ad Account .." at bounding box center [773, 445] width 1025 height 27
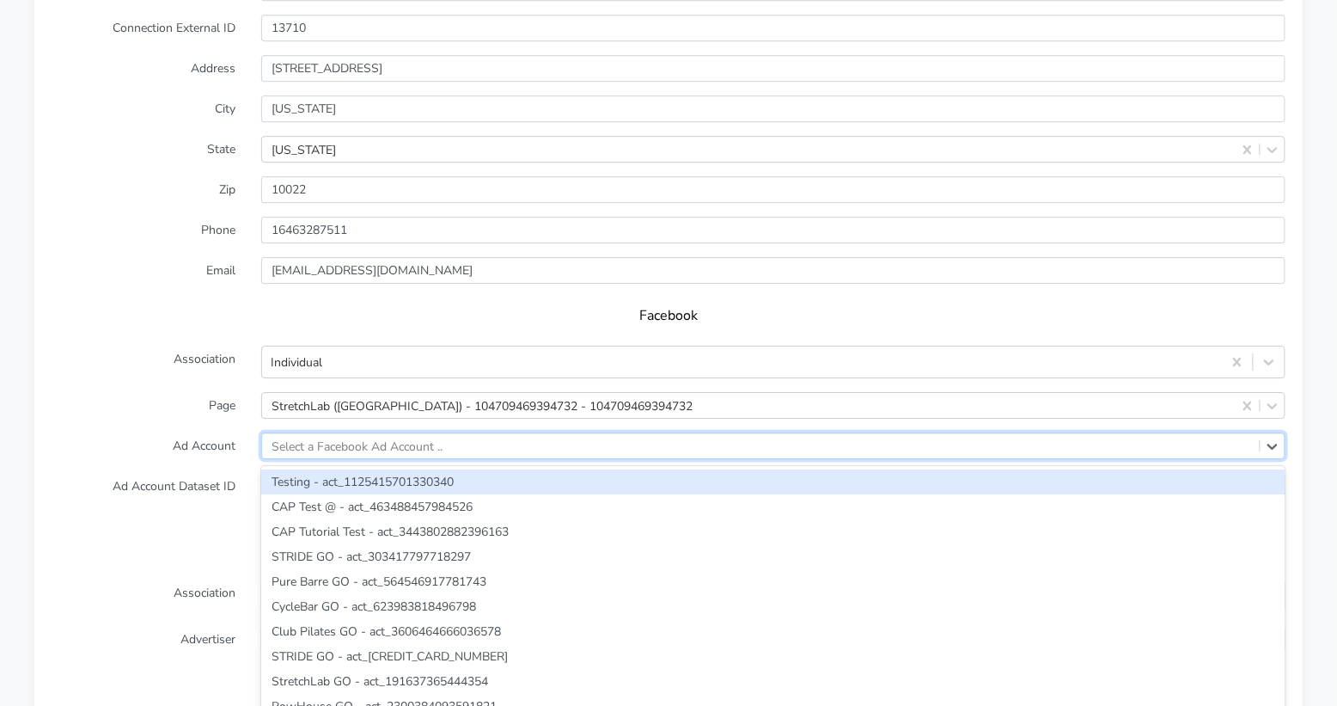
paste input "1023227343226231"
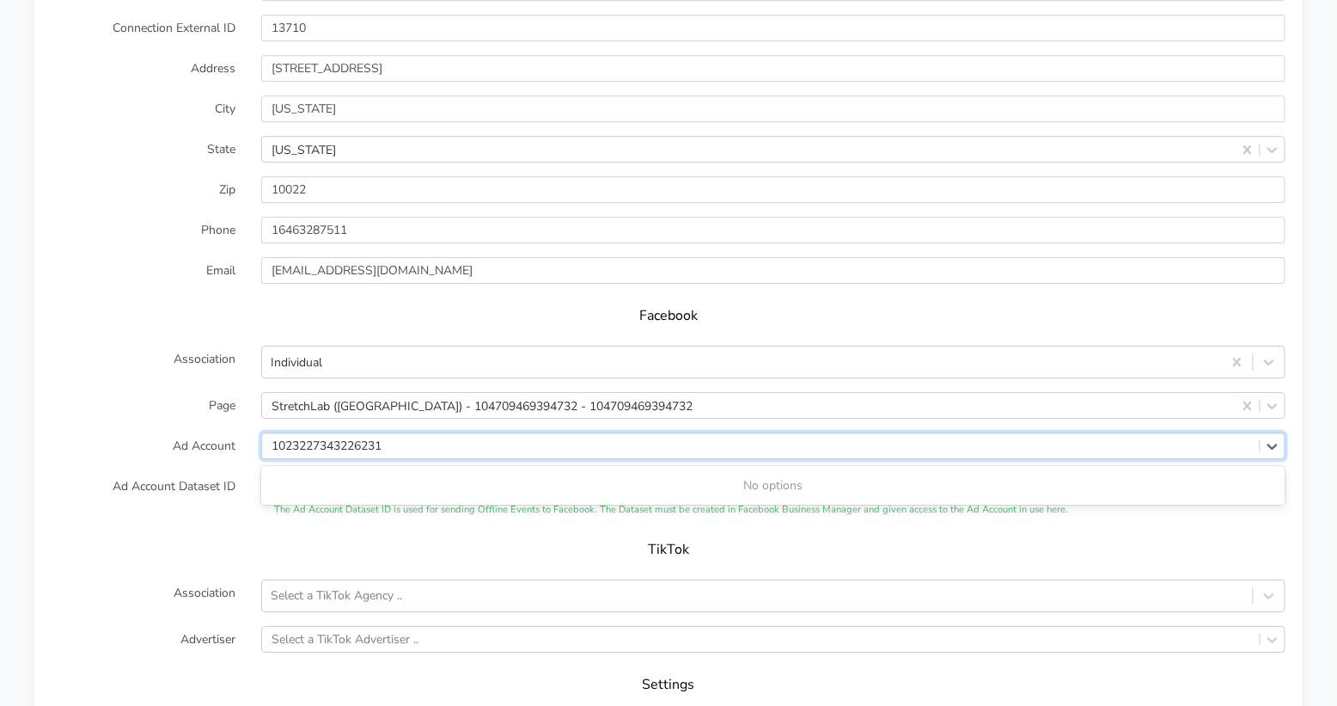
type input "1023227343226231"
click at [211, 438] on form "XPO Admin Id stretchlab-[GEOGRAPHIC_DATA]-east Name Midtown East Connection Ext…" at bounding box center [669, 358] width 1234 height 848
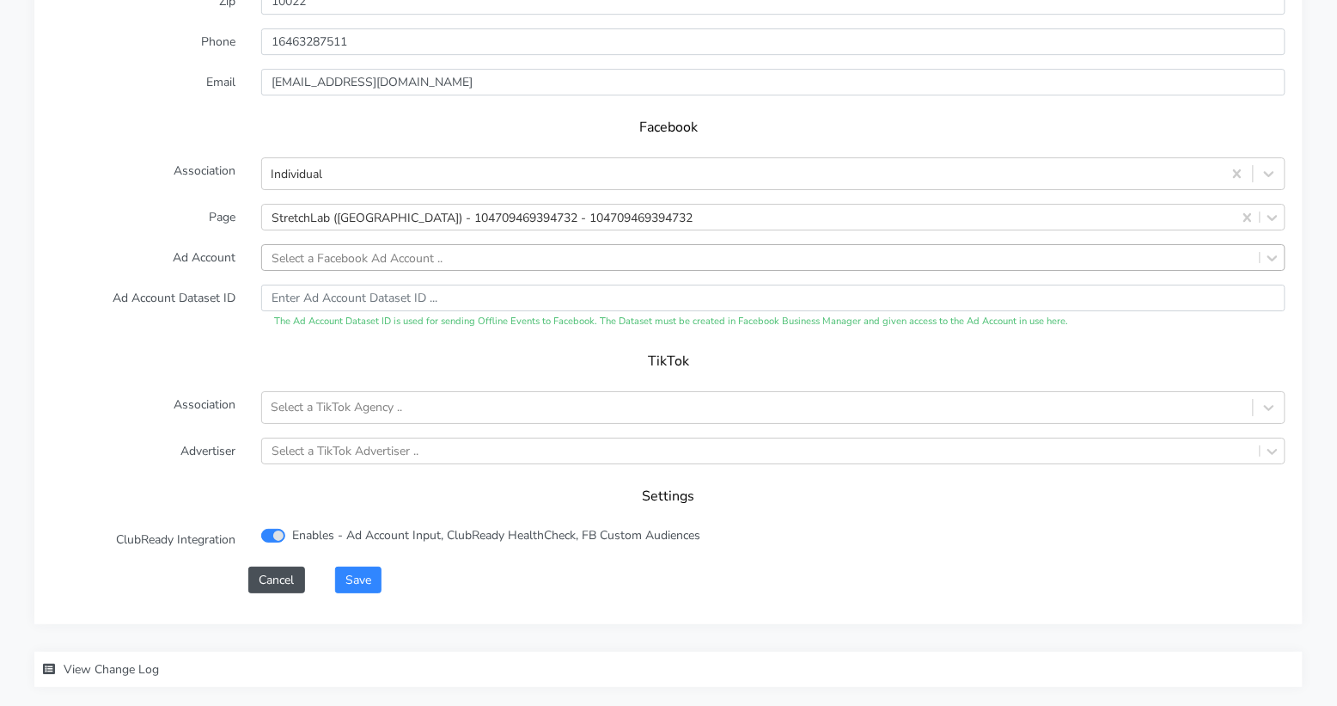
scroll to position [1772, 0]
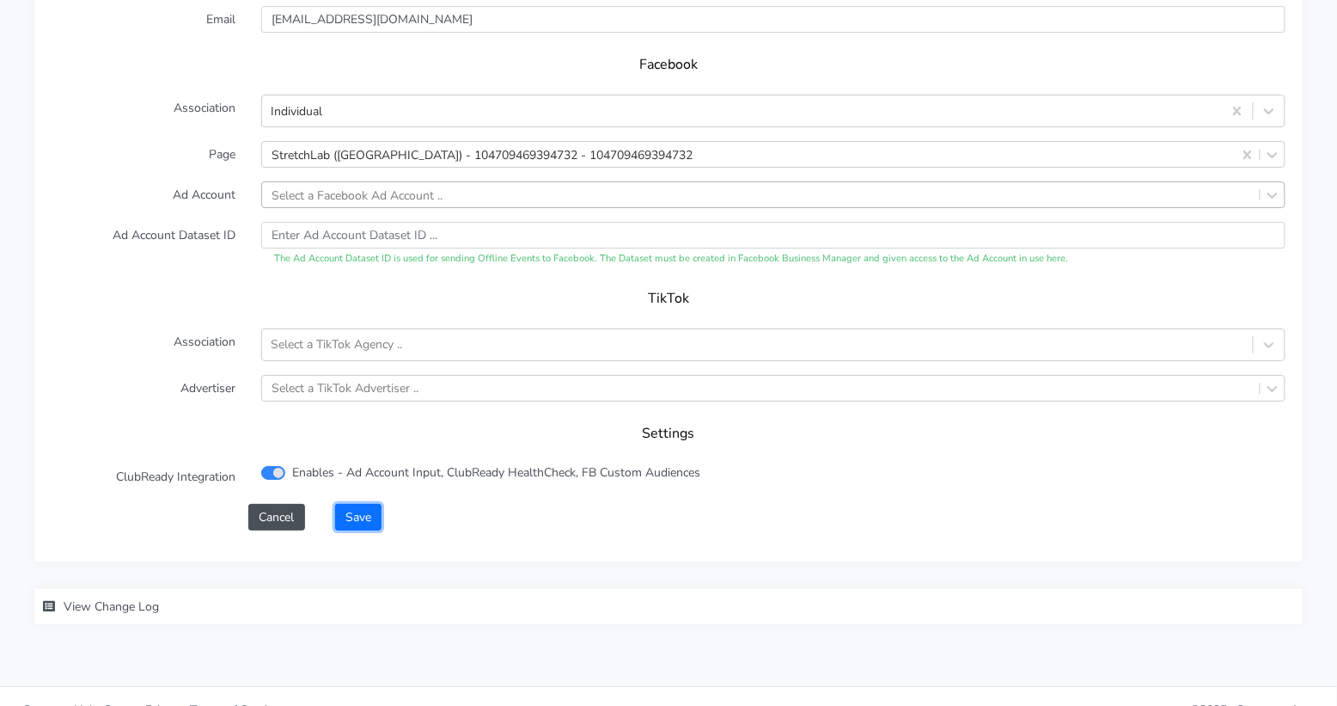
click at [365, 504] on button "Save" at bounding box center [358, 517] width 46 height 27
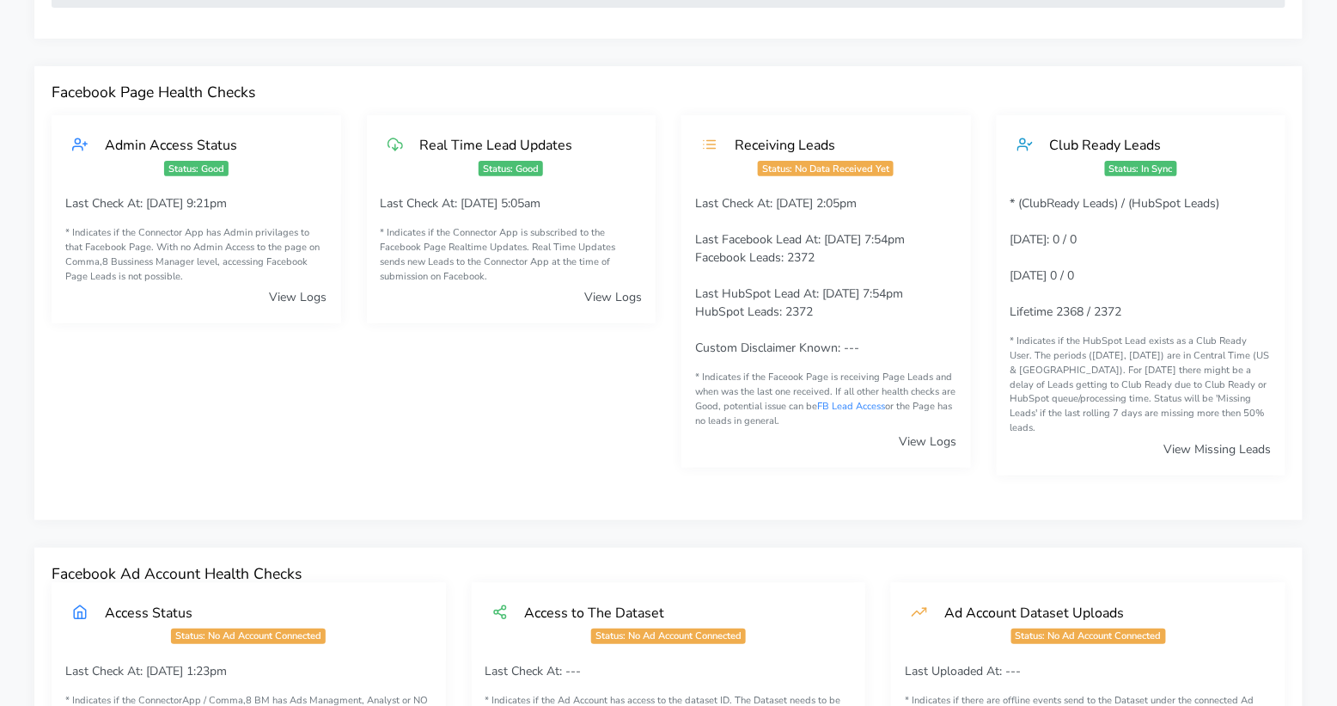
scroll to position [0, 0]
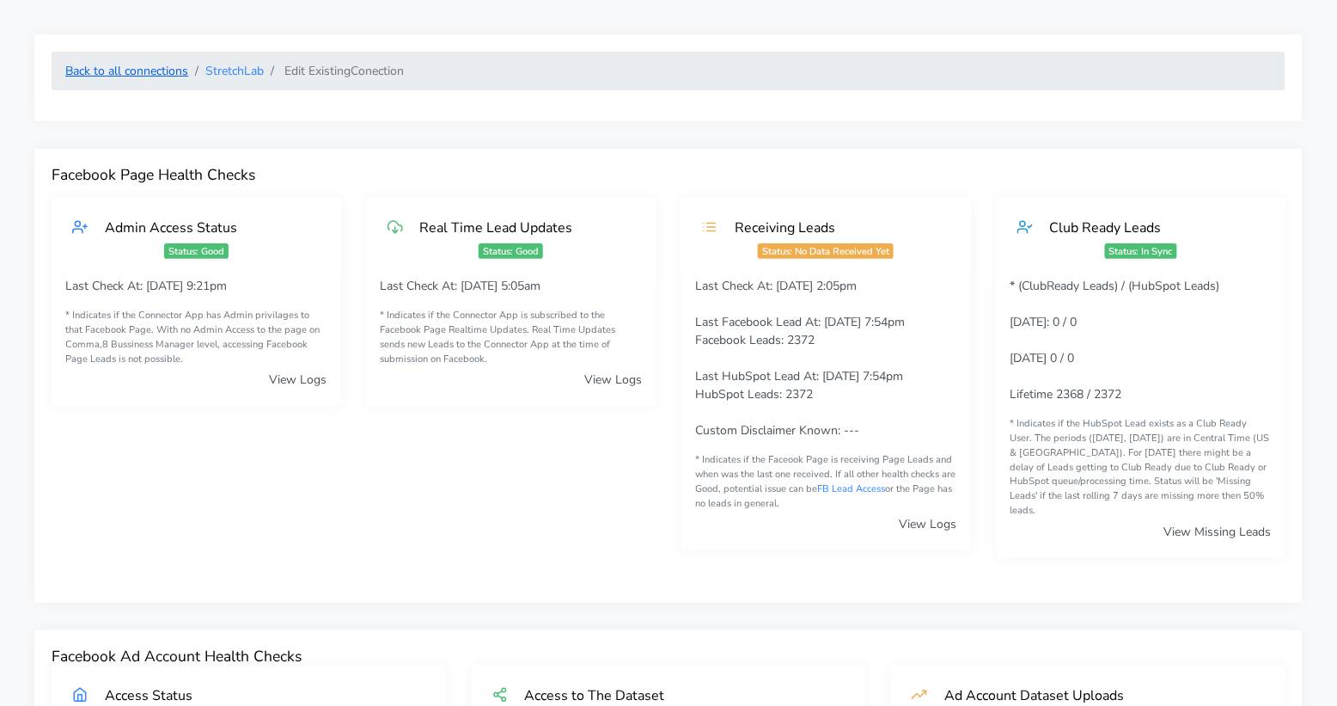
click at [127, 64] on link "Back to all connections" at bounding box center [126, 71] width 123 height 16
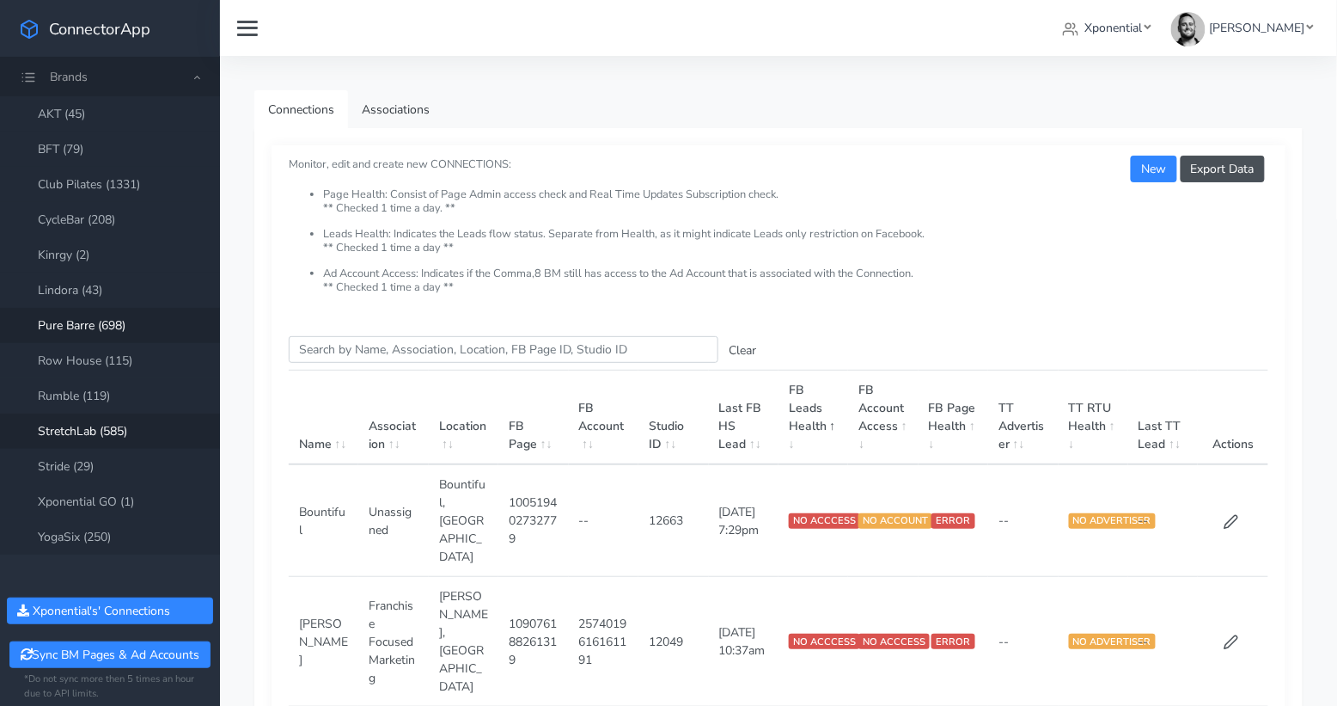
click at [91, 326] on link "Pure Barre (698)" at bounding box center [110, 325] width 220 height 35
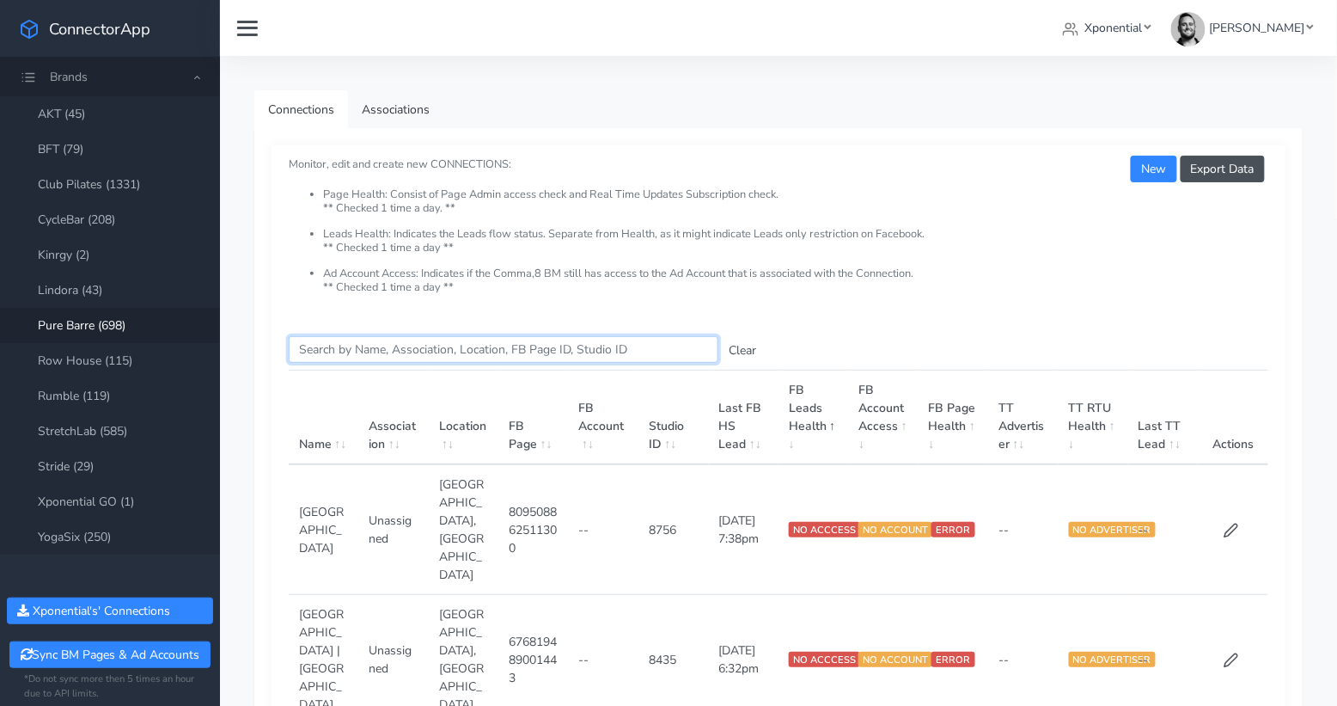
click at [340, 346] on input "Search this table" at bounding box center [504, 349] width 430 height 27
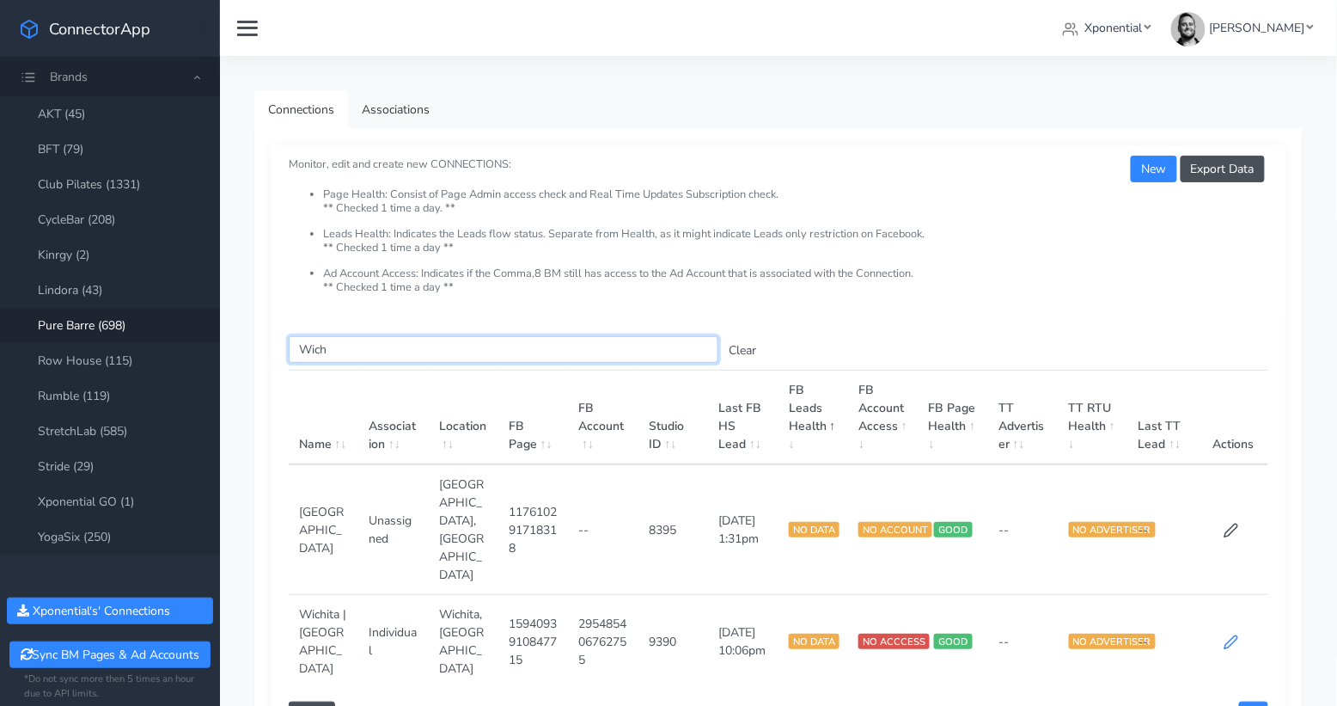
type input "Wich"
click at [1229, 636] on icon at bounding box center [1232, 642] width 13 height 13
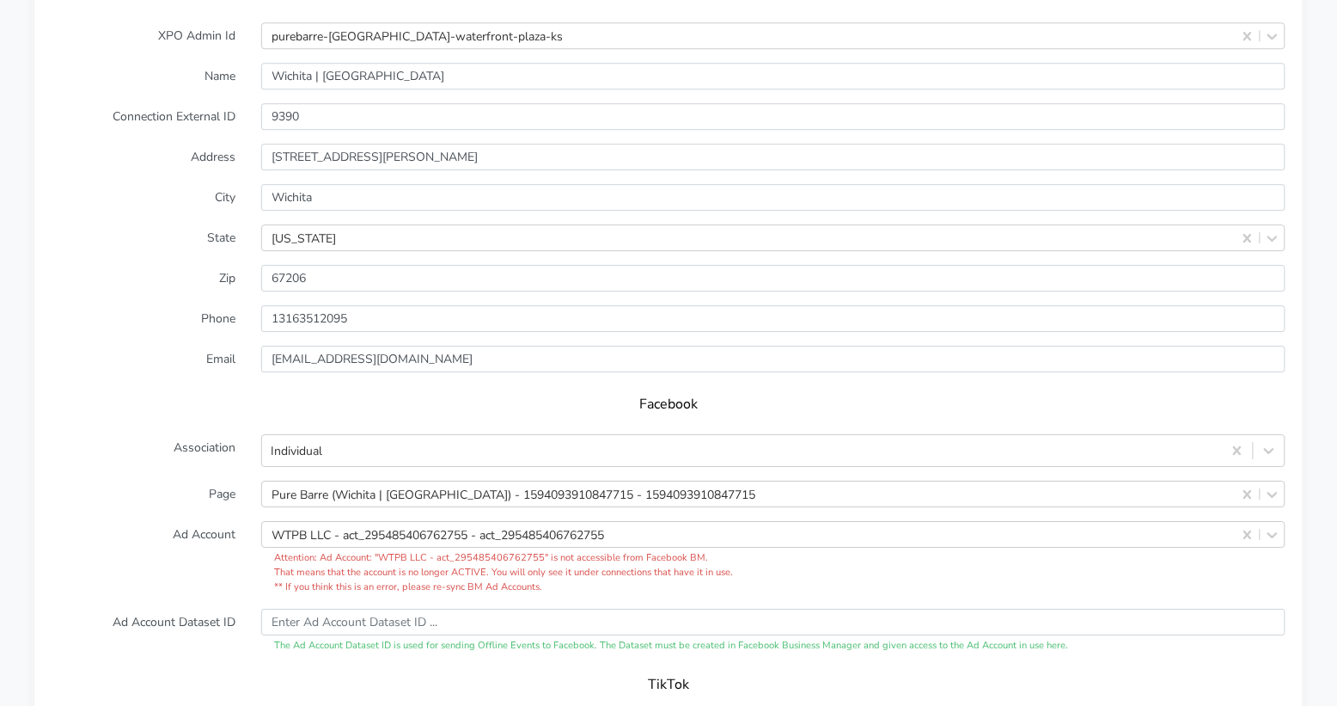
scroll to position [1466, 0]
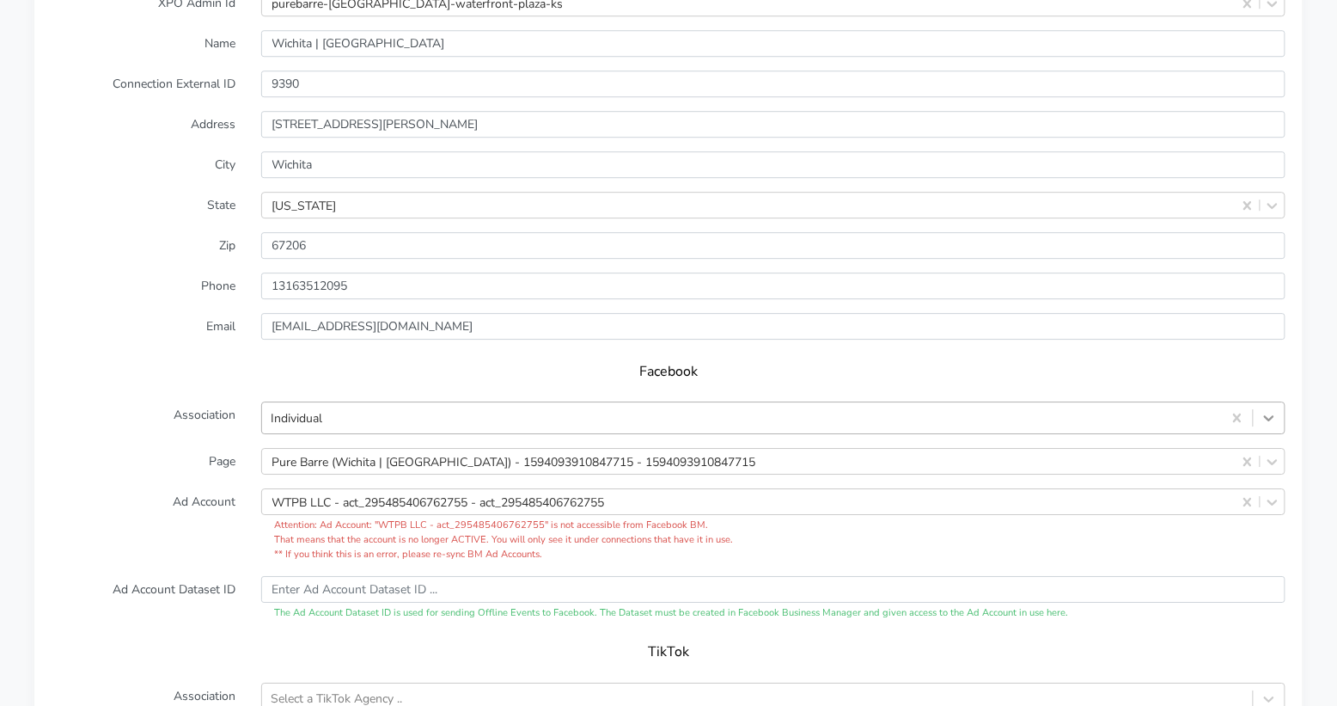
click at [1274, 409] on icon at bounding box center [1269, 417] width 17 height 17
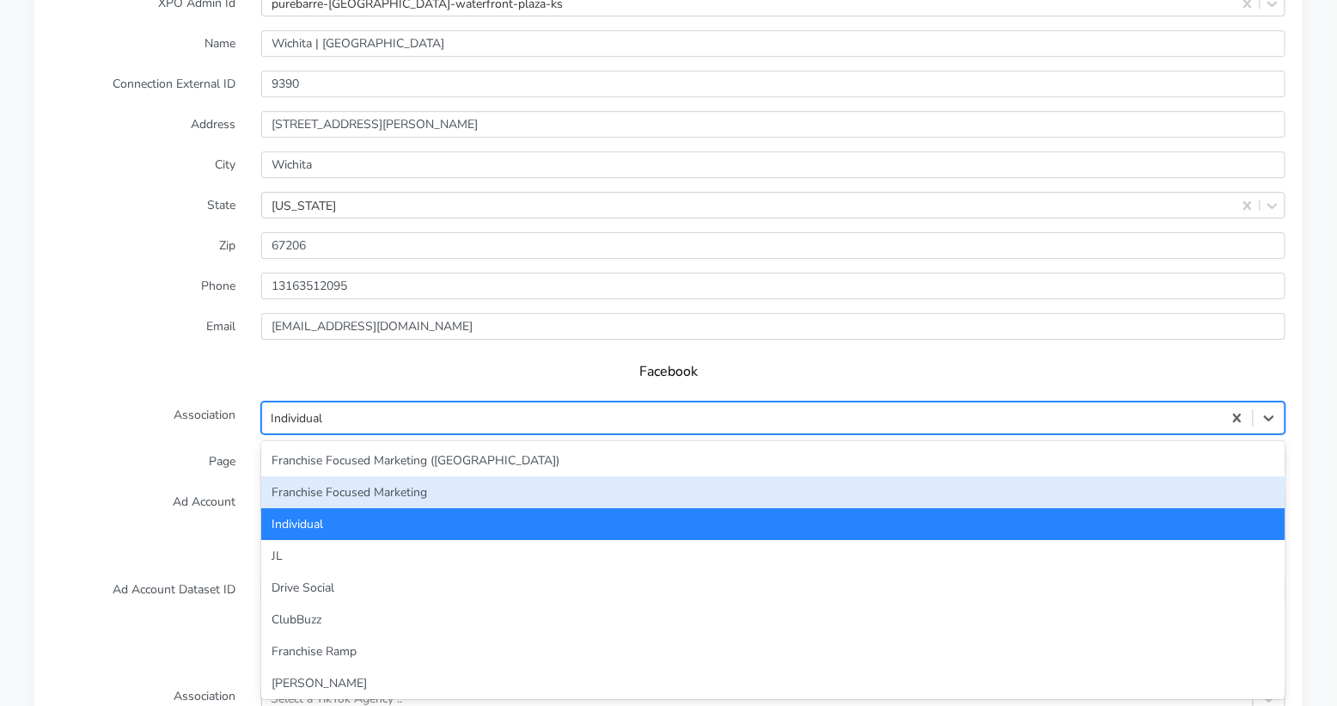
click at [605, 476] on div "Franchise Focused Marketing" at bounding box center [773, 492] width 1025 height 32
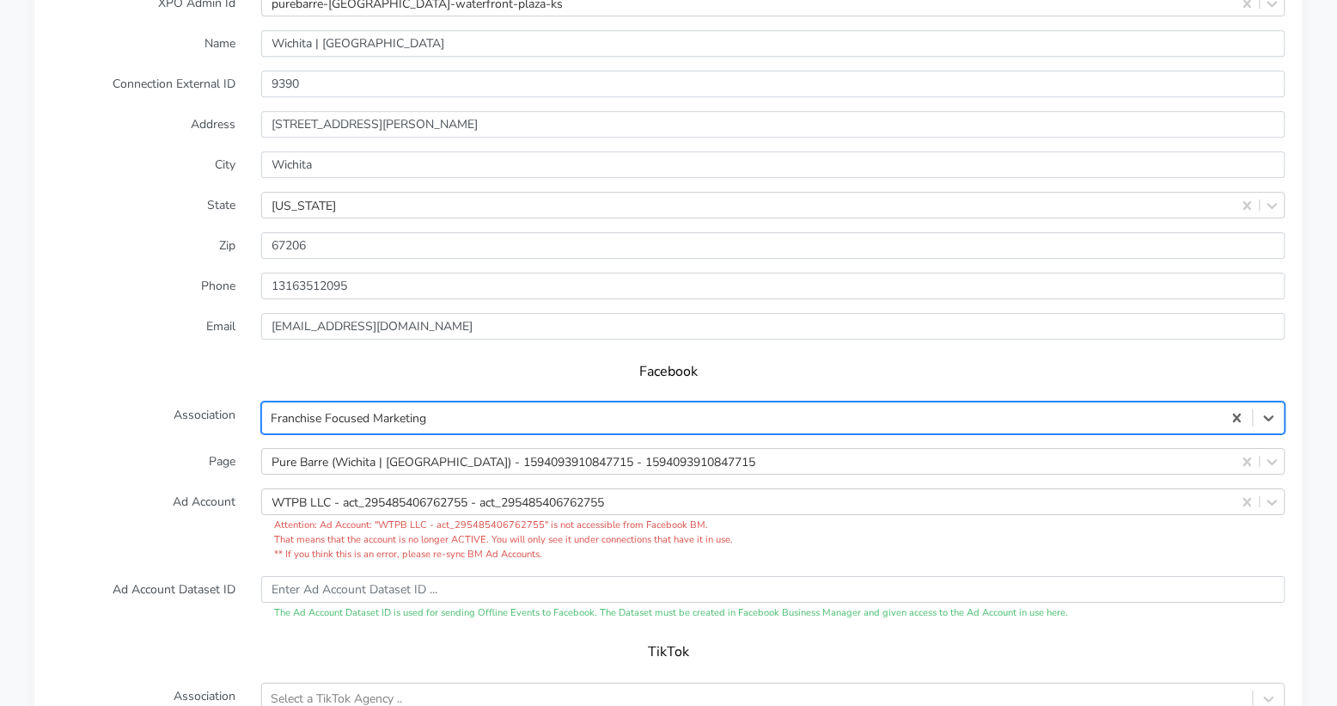
click at [168, 419] on form "XPO Admin Id purebarre-[GEOGRAPHIC_DATA]-waterfront-plaza-ks Name Wichita | Wat…" at bounding box center [669, 437] width 1234 height 895
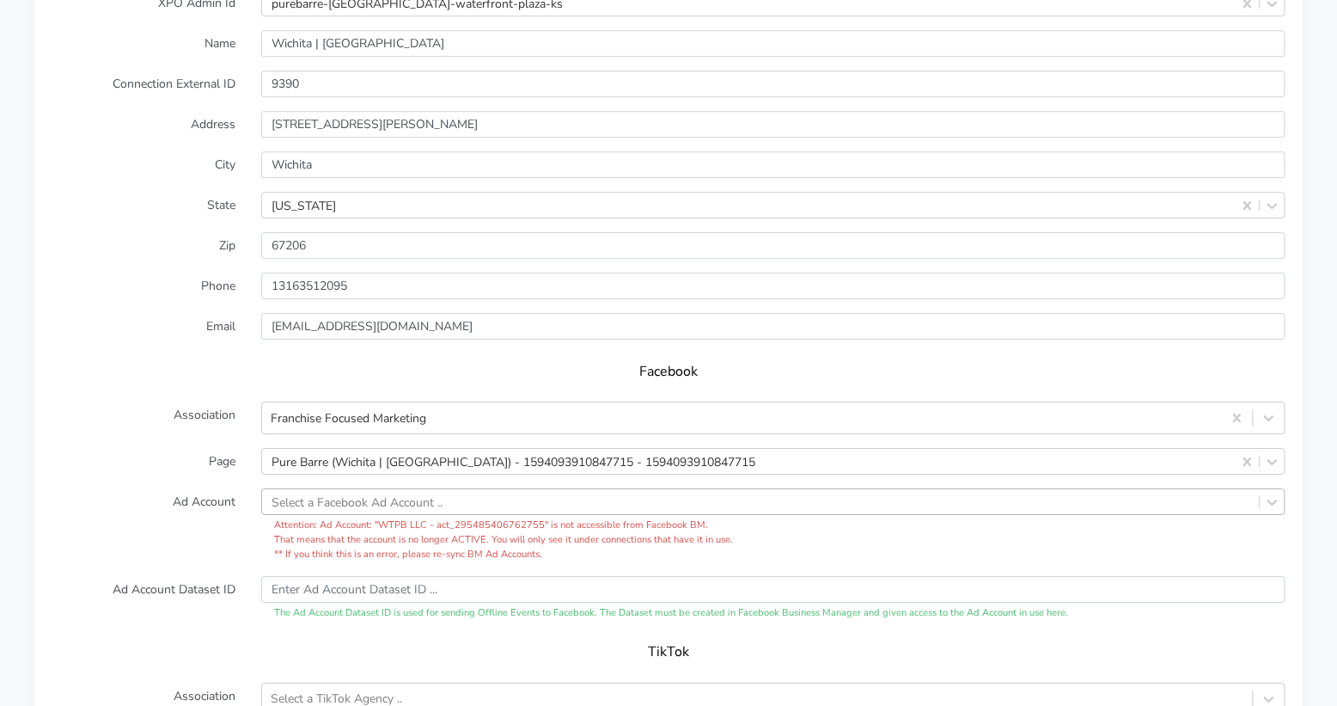
click at [197, 488] on label "Ad Account" at bounding box center [144, 524] width 210 height 73
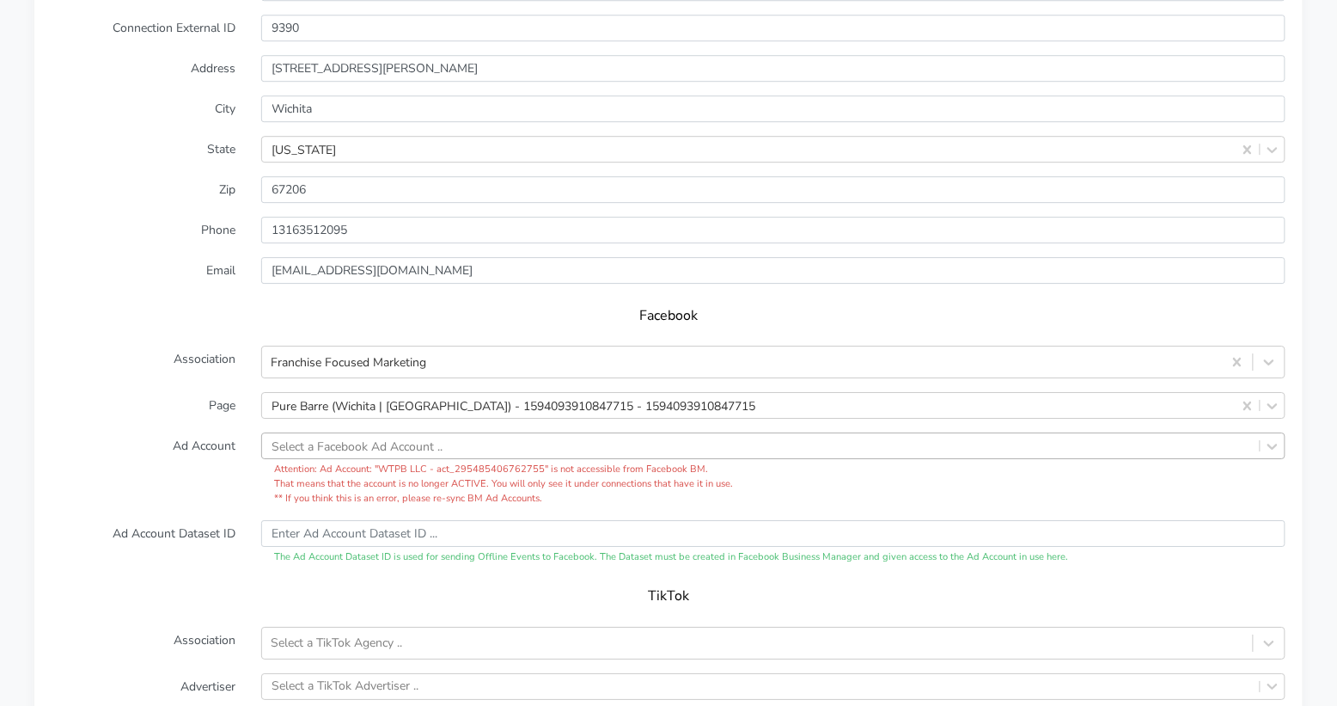
click at [299, 459] on div "Select a Facebook Ad Account .." at bounding box center [773, 445] width 1025 height 27
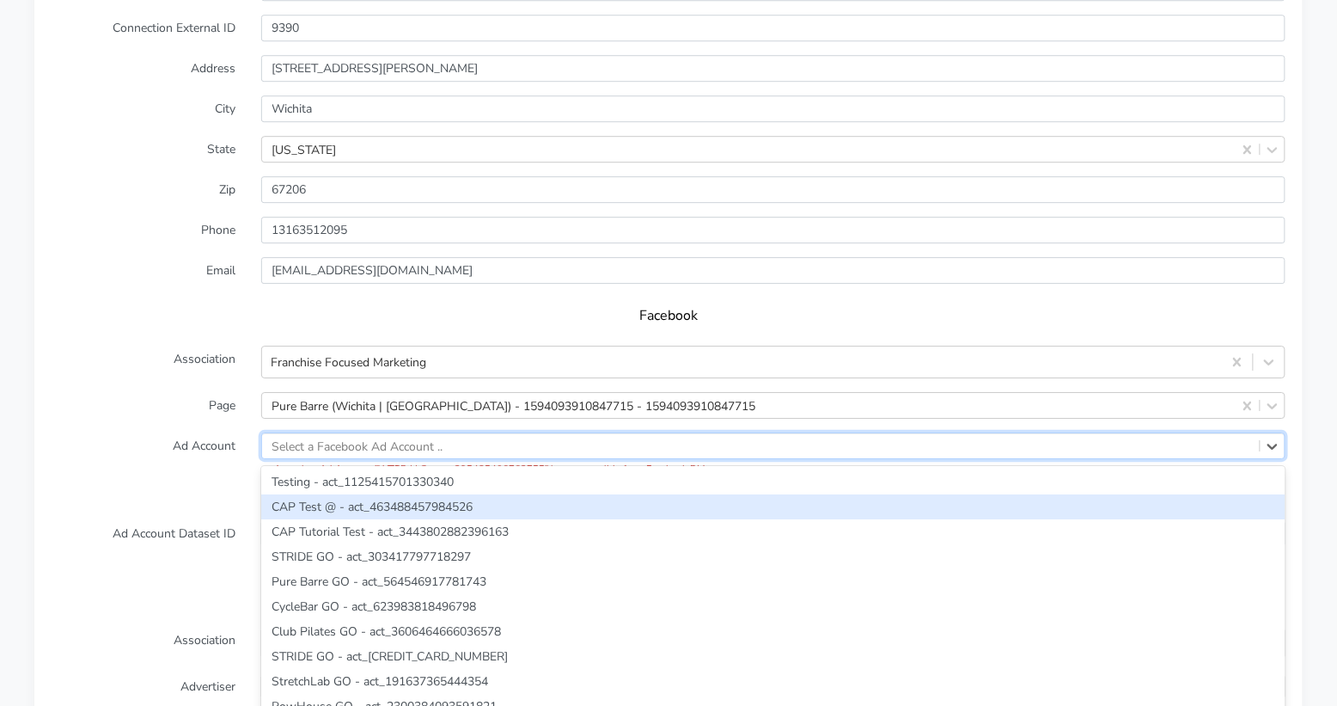
paste input "1576645559972571"
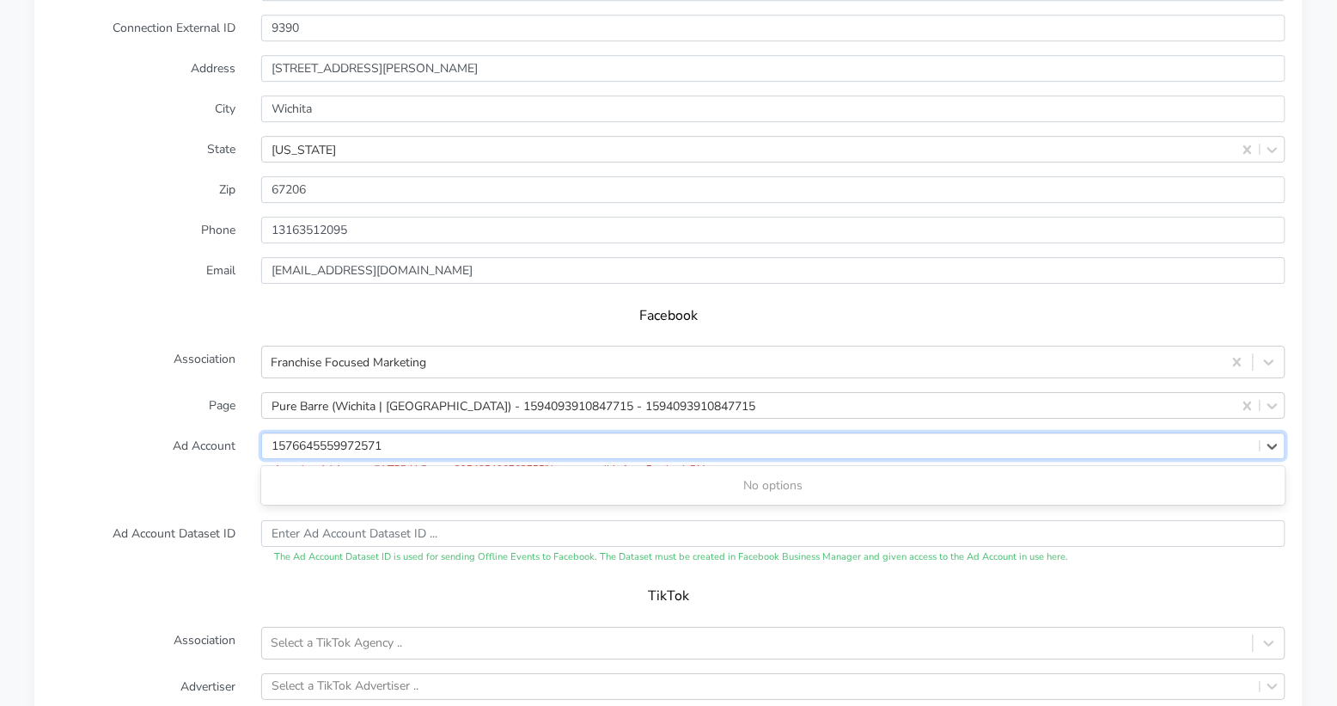
type input "1576645559972571"
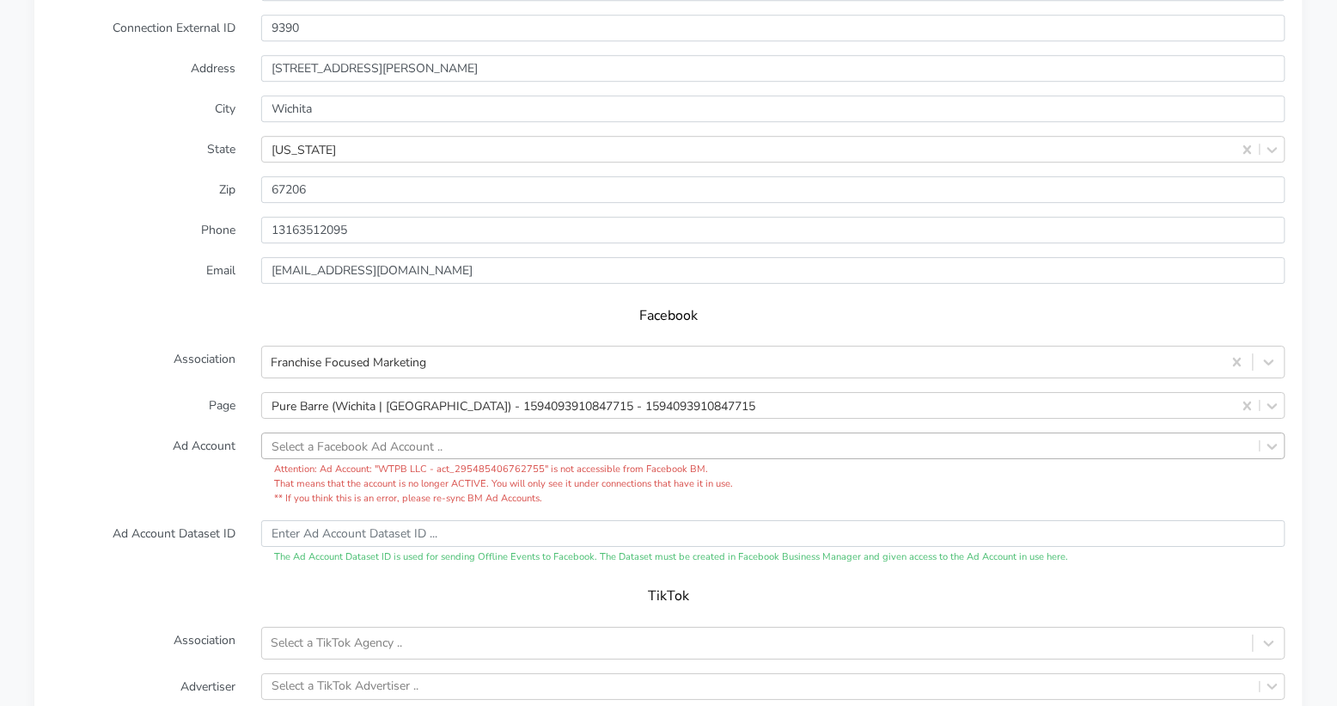
click at [231, 465] on label "Ad Account" at bounding box center [144, 468] width 210 height 73
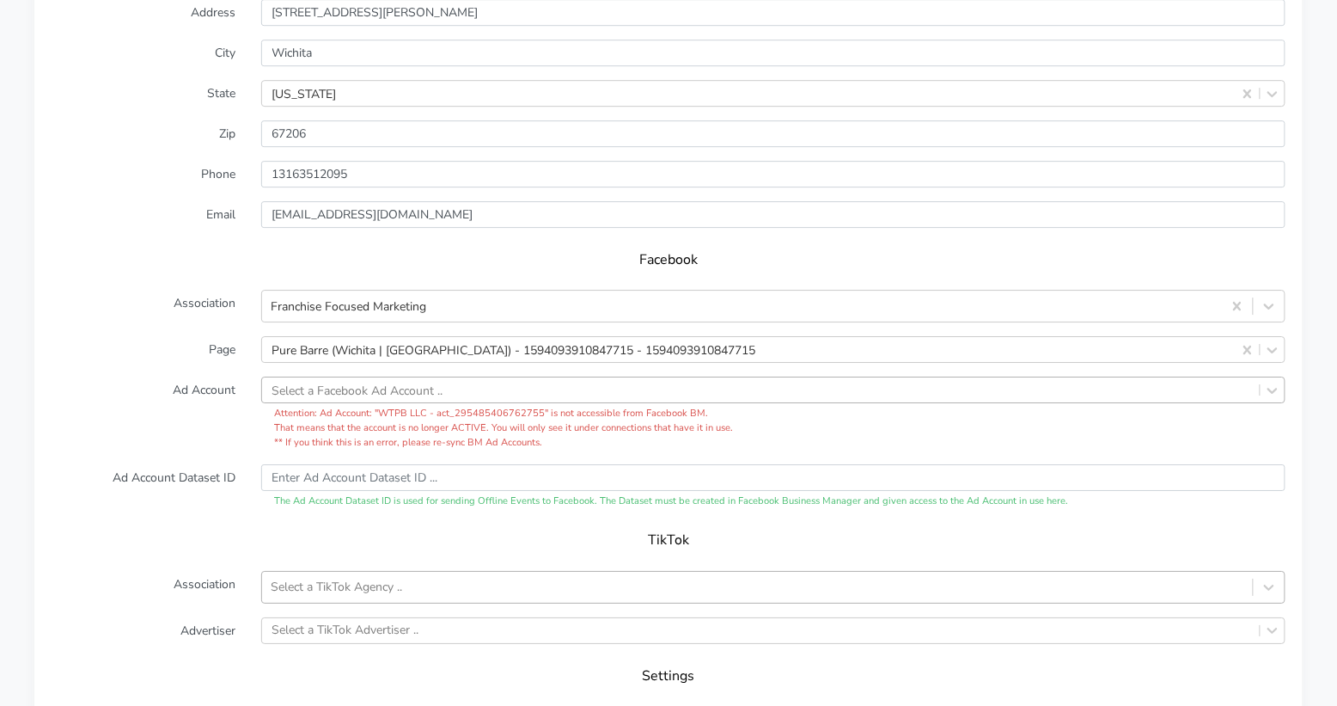
scroll to position [1627, 0]
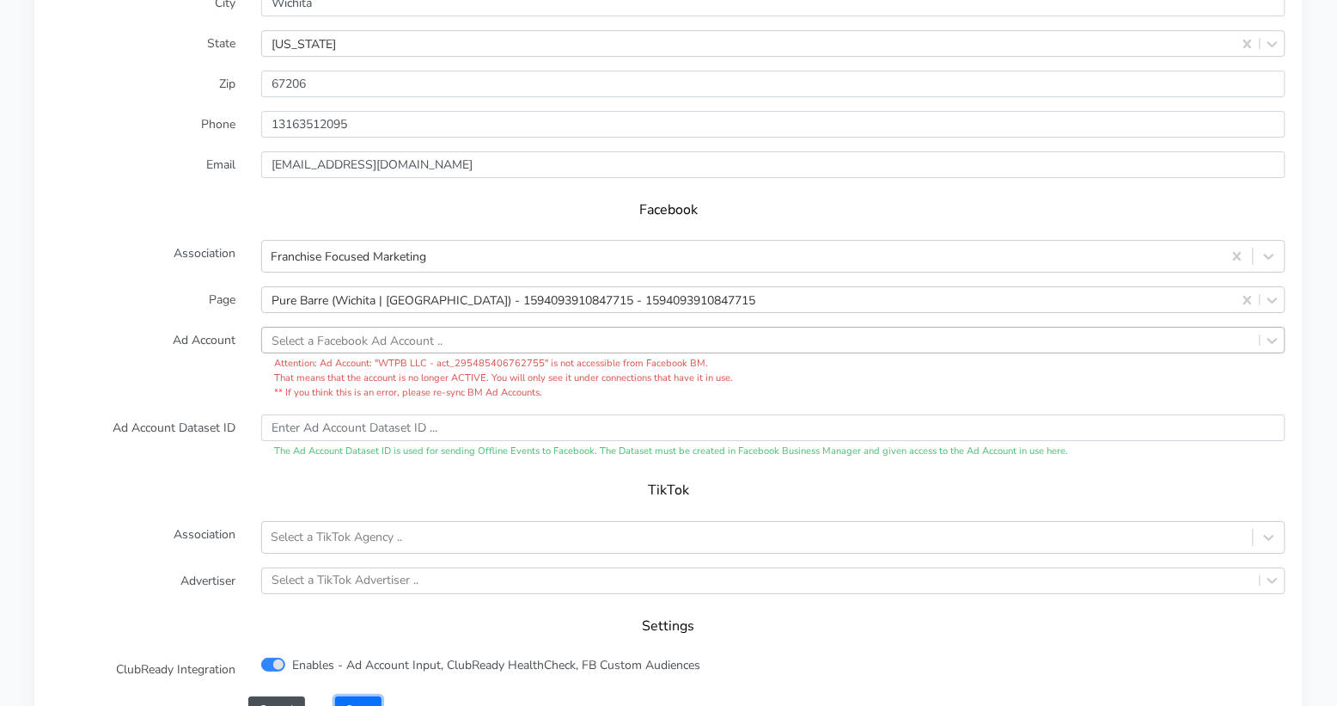
click at [355, 696] on button "Save" at bounding box center [358, 709] width 46 height 27
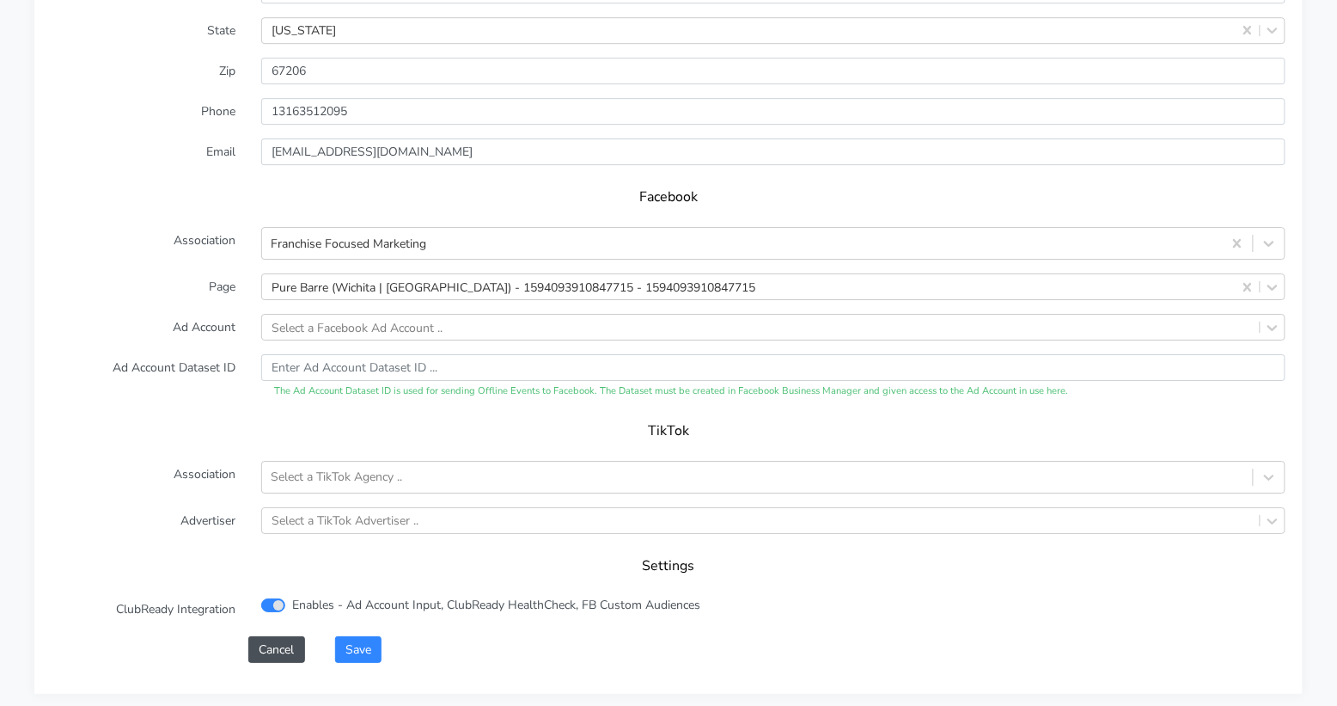
scroll to position [1751, 0]
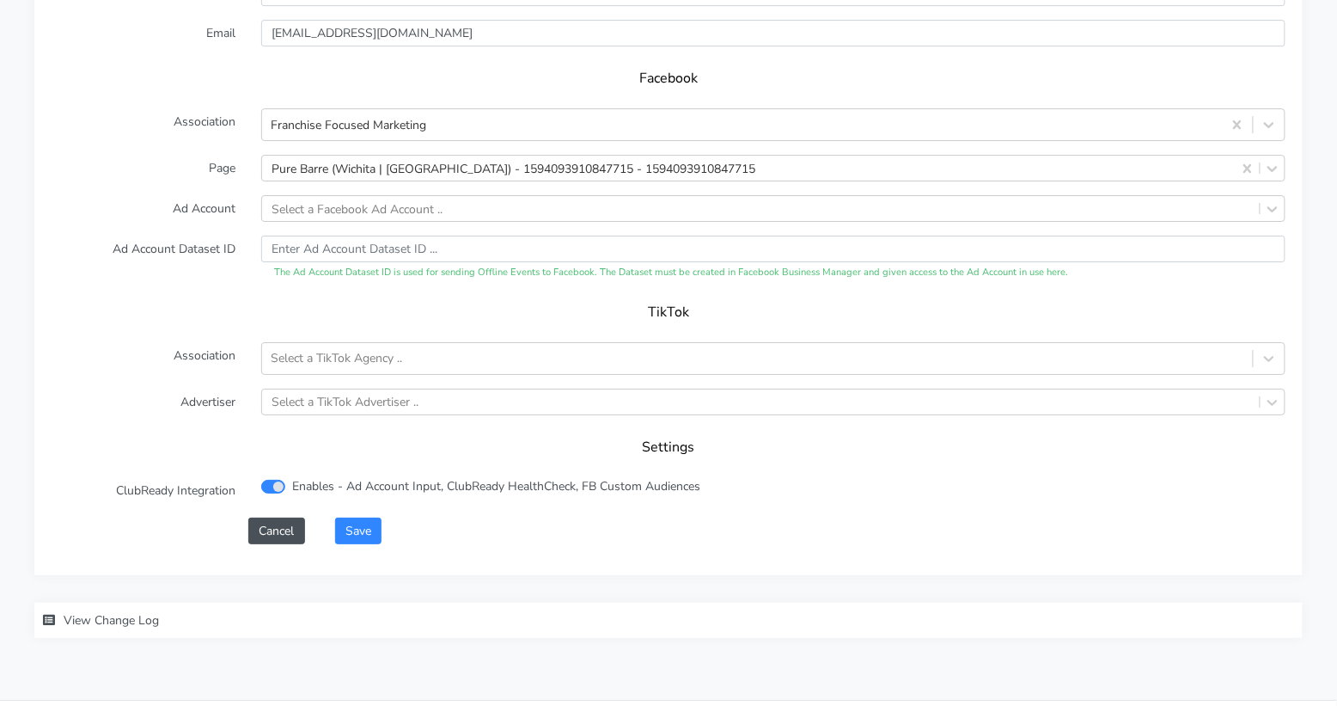
drag, startPoint x: 439, startPoint y: 489, endPoint x: 428, endPoint y: 497, distance: 13.6
click at [439, 517] on div "Save" at bounding box center [810, 530] width 976 height 27
click at [364, 517] on button "Save" at bounding box center [358, 530] width 46 height 27
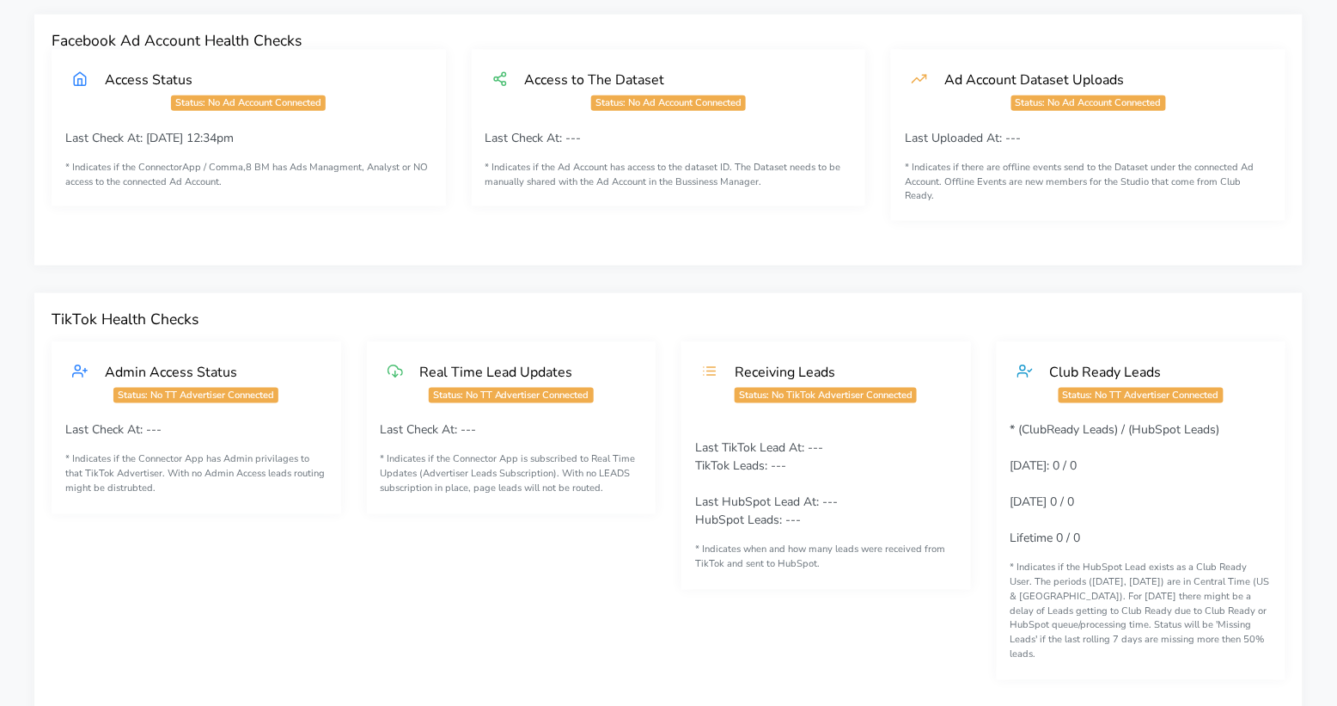
scroll to position [0, 0]
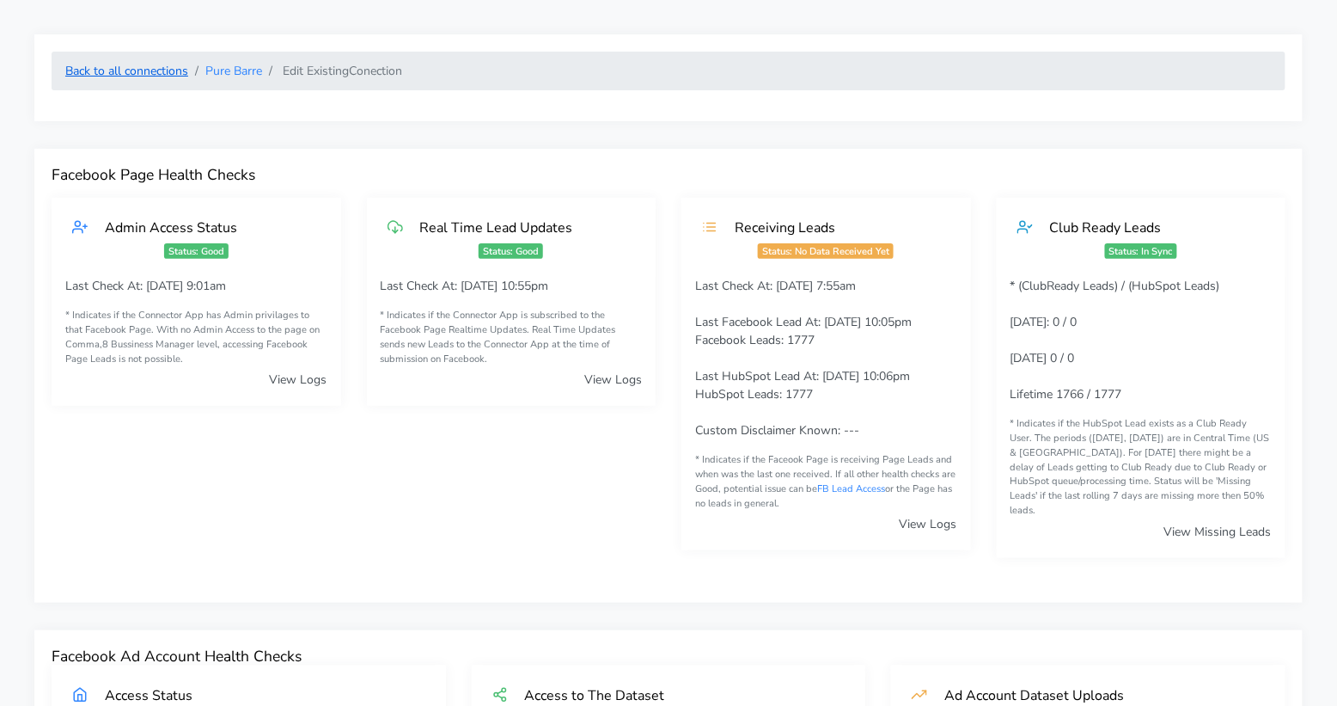
click at [140, 75] on link "Back to all connections" at bounding box center [126, 71] width 123 height 16
